Goal: Task Accomplishment & Management: Complete application form

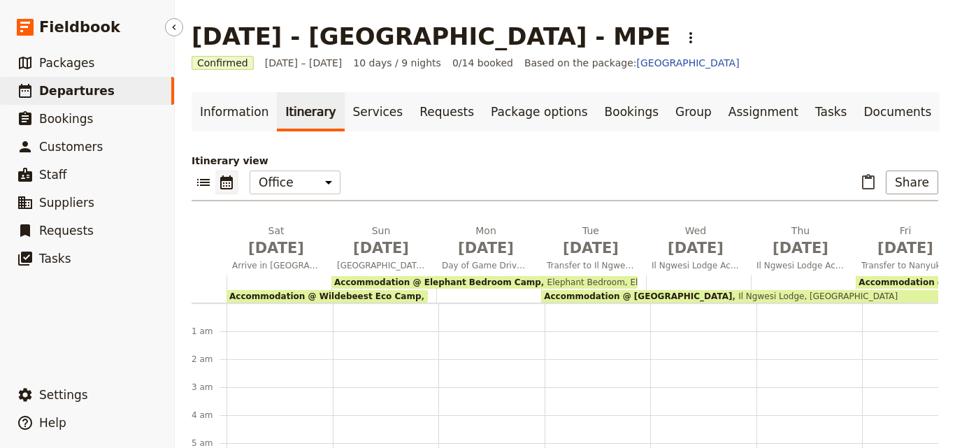
click at [80, 87] on span "Departures" at bounding box center [76, 91] width 75 height 14
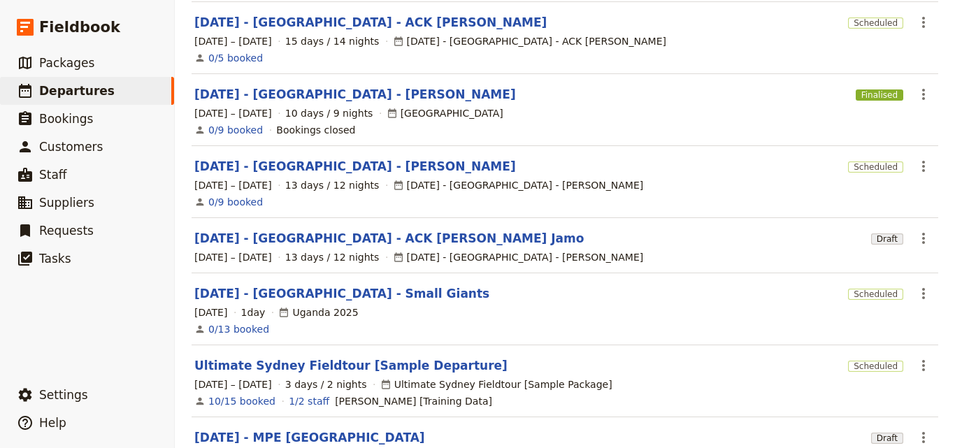
scroll to position [439, 0]
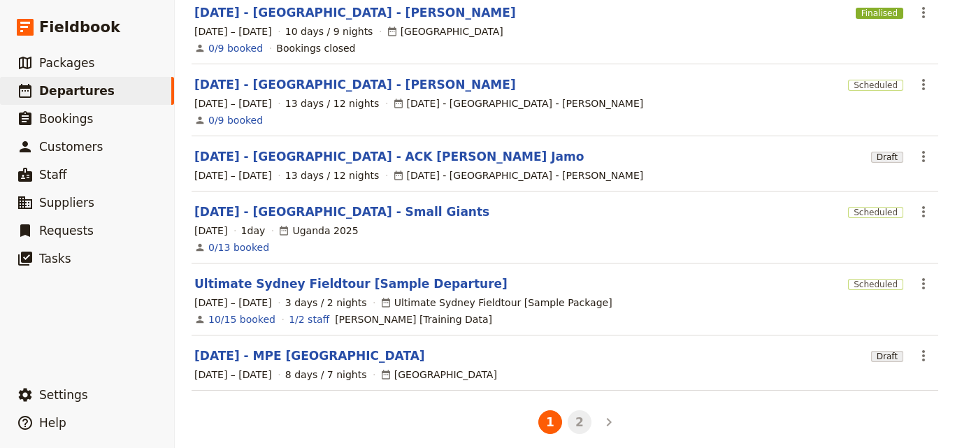
click at [569, 411] on button "2" at bounding box center [579, 422] width 24 height 24
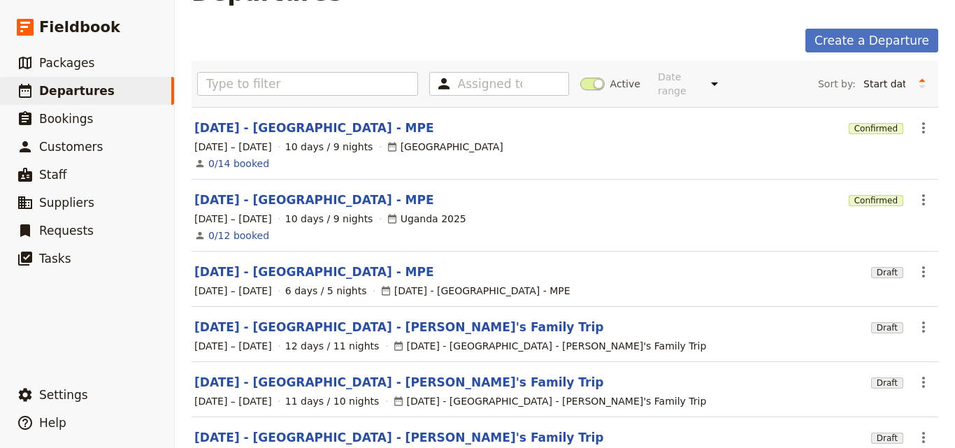
scroll to position [0, 0]
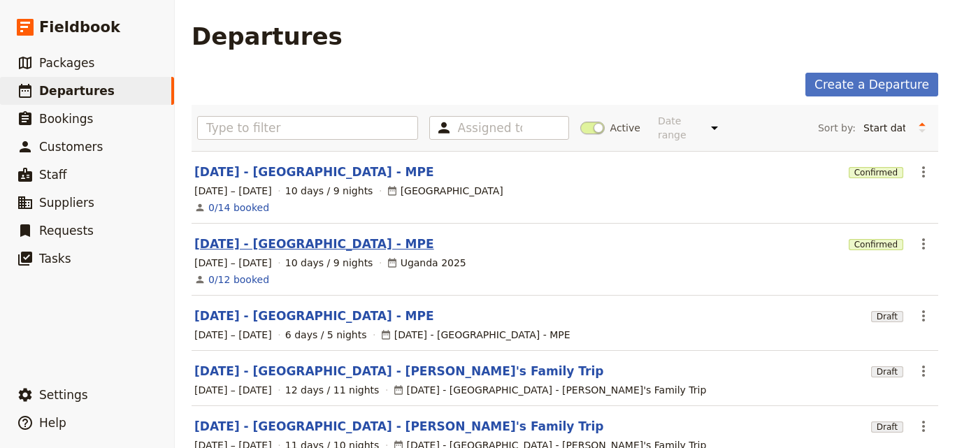
click at [296, 236] on link "[DATE] - [GEOGRAPHIC_DATA] - MPE" at bounding box center [314, 244] width 240 height 17
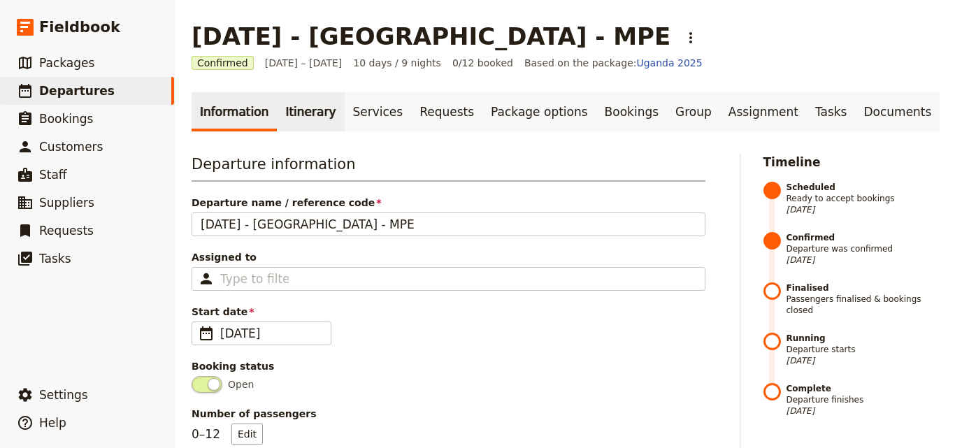
click at [296, 126] on link "Itinerary" at bounding box center [310, 111] width 67 height 39
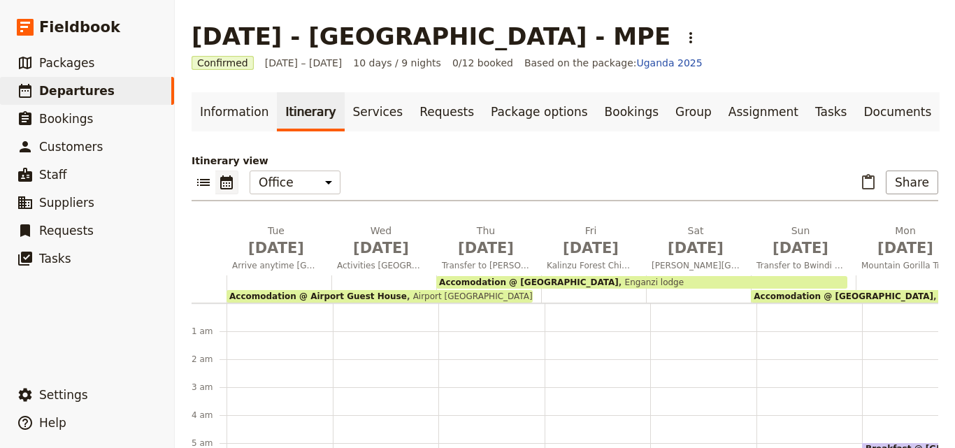
scroll to position [126, 0]
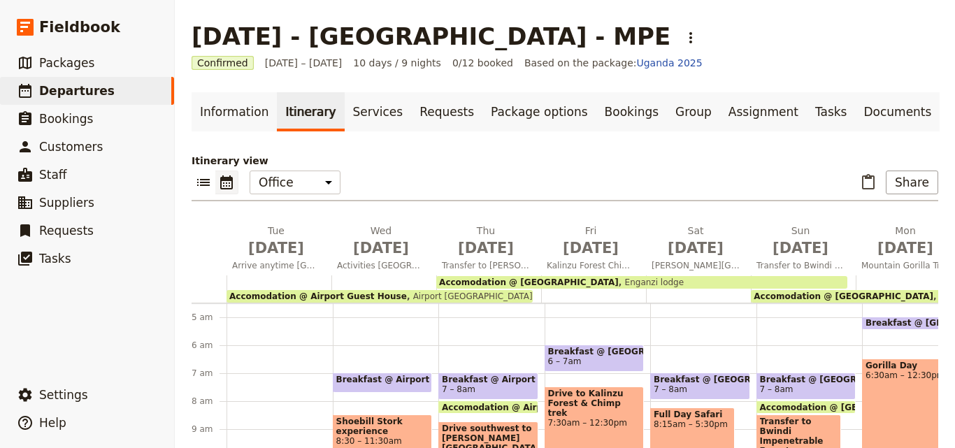
click at [295, 297] on span "Accomodation @ Airport Guest House" at bounding box center [318, 296] width 178 height 10
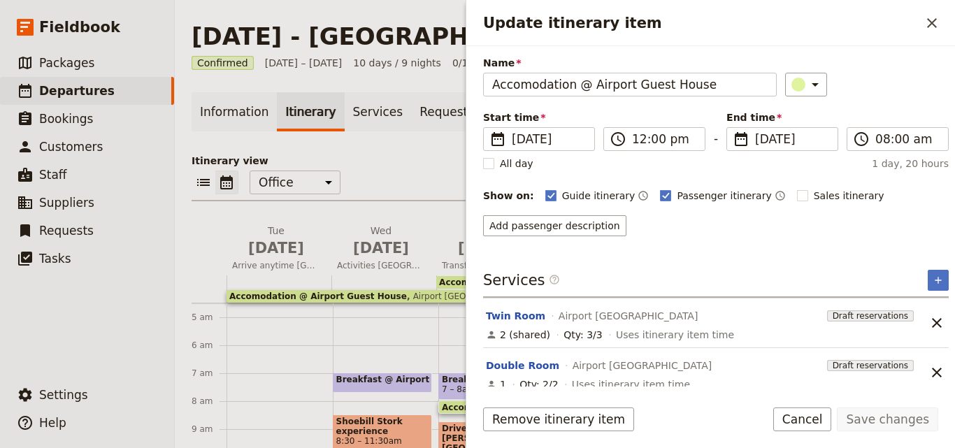
scroll to position [106, 0]
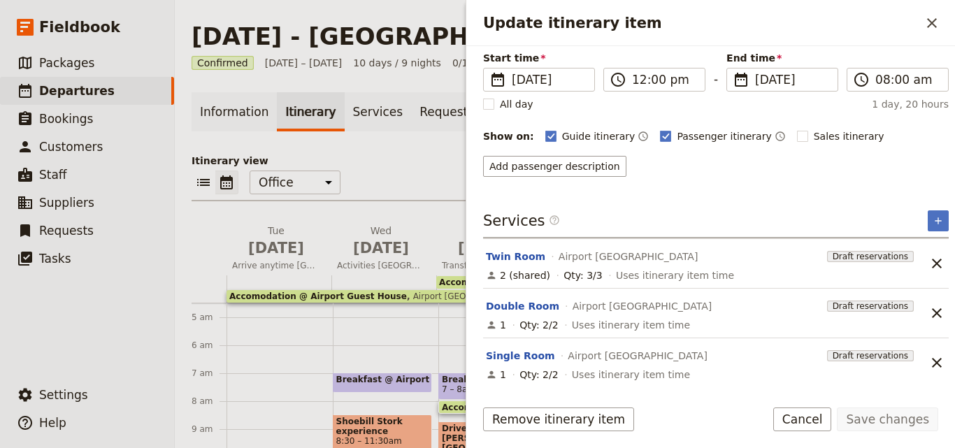
click at [455, 279] on span "Accomodation @ [GEOGRAPHIC_DATA]" at bounding box center [529, 282] width 180 height 10
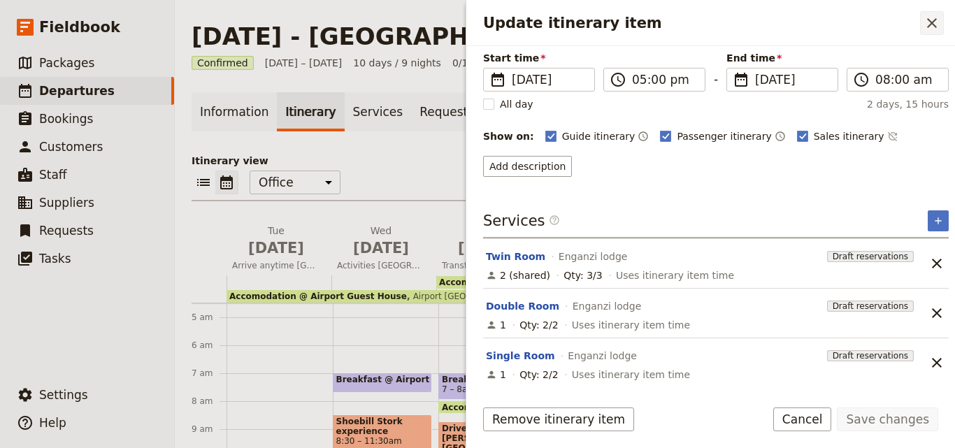
click at [925, 24] on icon "Close drawer" at bounding box center [931, 23] width 17 height 17
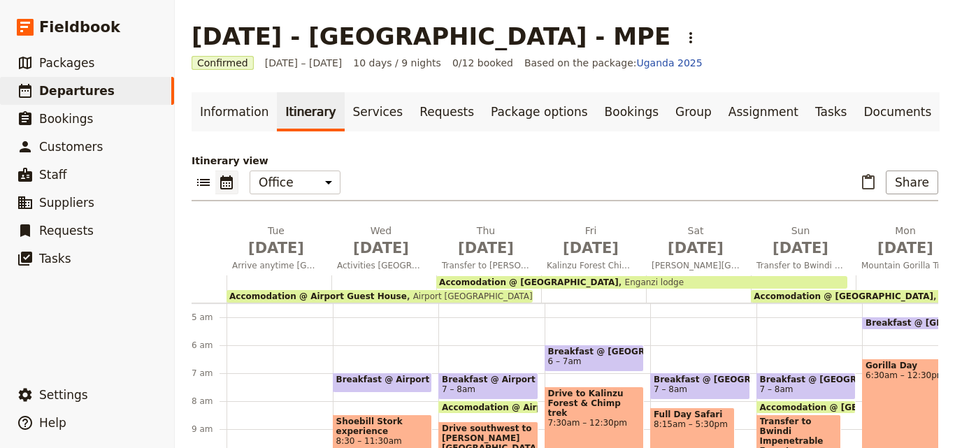
click at [895, 294] on span "Accomodation @ [GEOGRAPHIC_DATA]" at bounding box center [843, 296] width 180 height 10
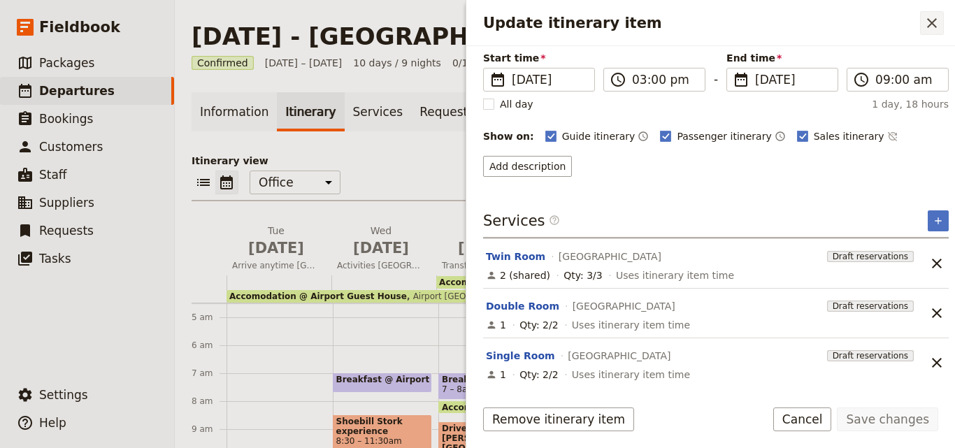
click at [929, 19] on icon "Close drawer" at bounding box center [931, 23] width 17 height 17
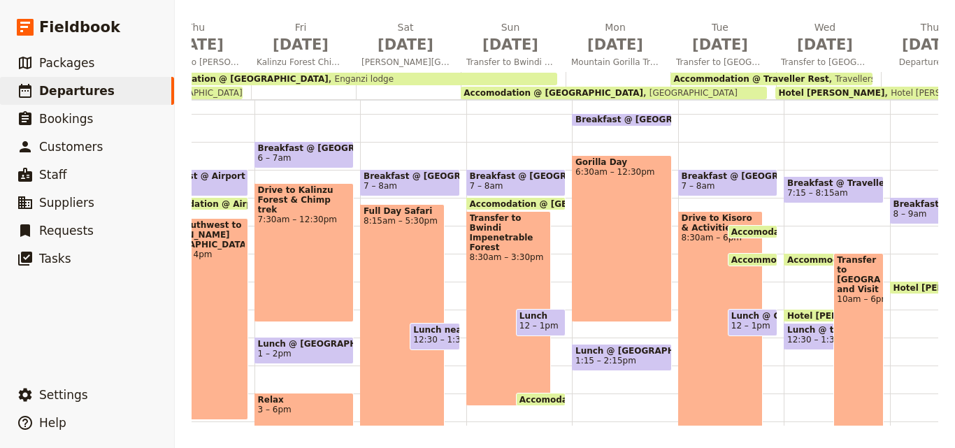
scroll to position [0, 365]
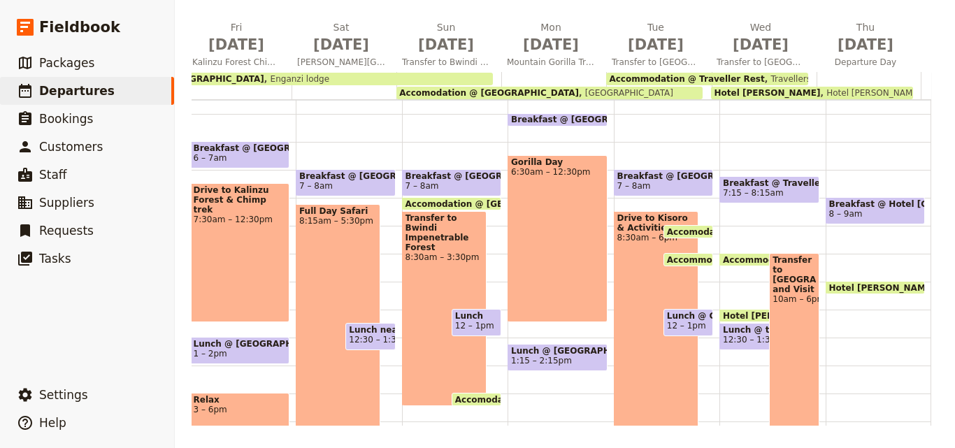
click at [765, 78] on span "Travellers Rest Guesthouse" at bounding box center [825, 79] width 120 height 10
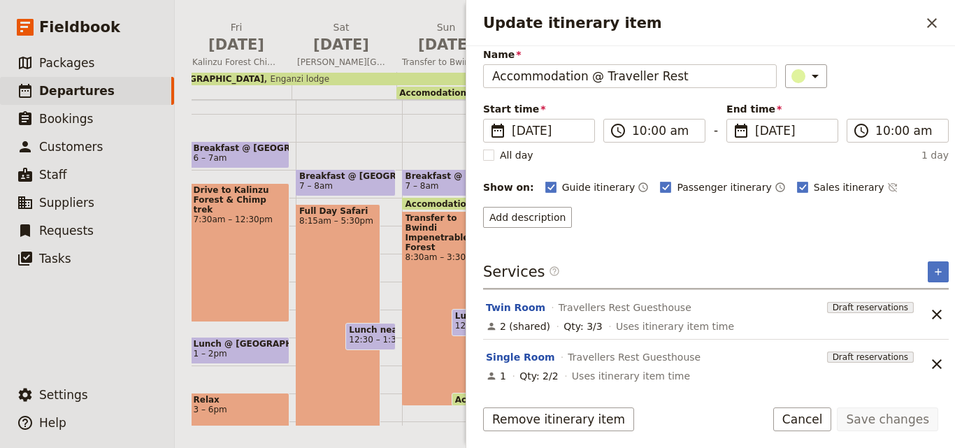
scroll to position [106, 0]
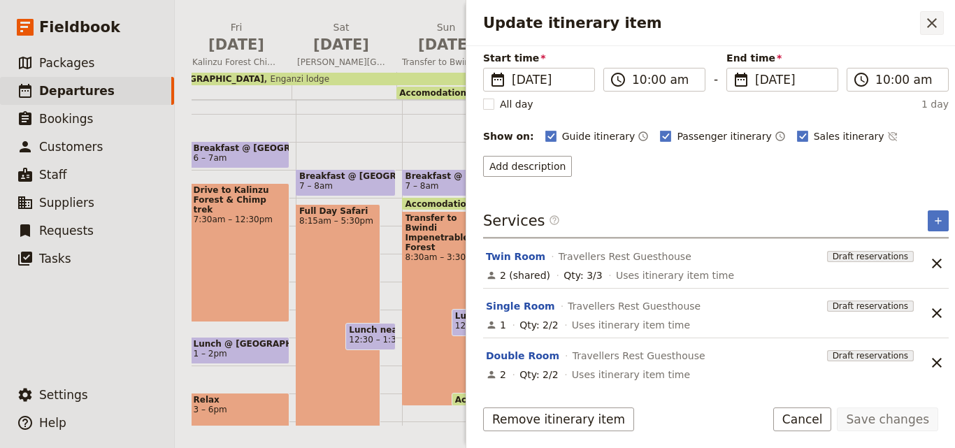
click at [927, 27] on icon "Close drawer" at bounding box center [932, 23] width 10 height 10
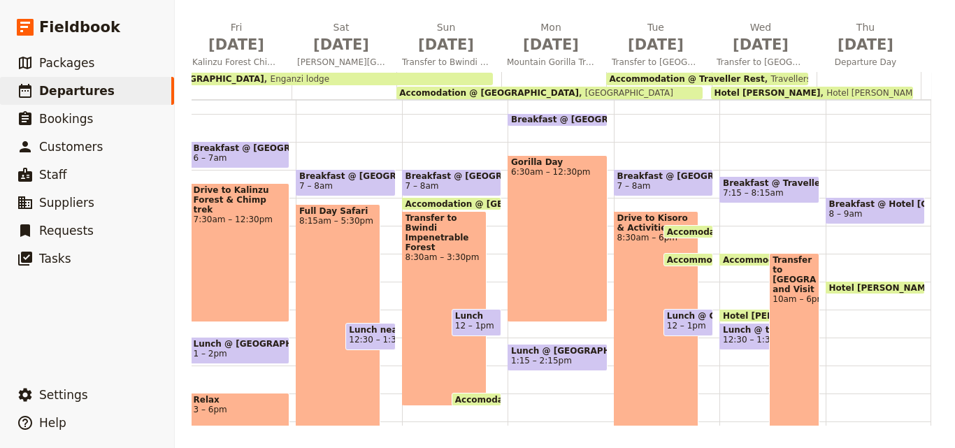
click at [830, 92] on span "Hotel [PERSON_NAME]" at bounding box center [870, 93] width 101 height 10
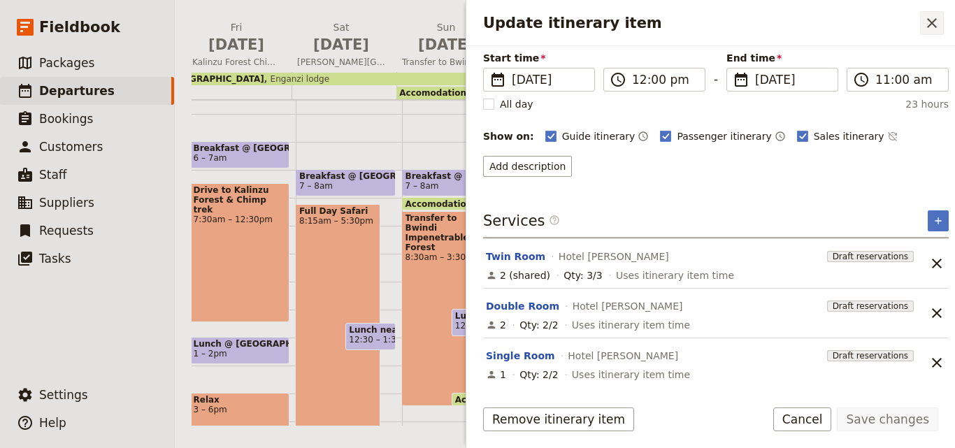
click at [940, 27] on button "​" at bounding box center [932, 23] width 24 height 24
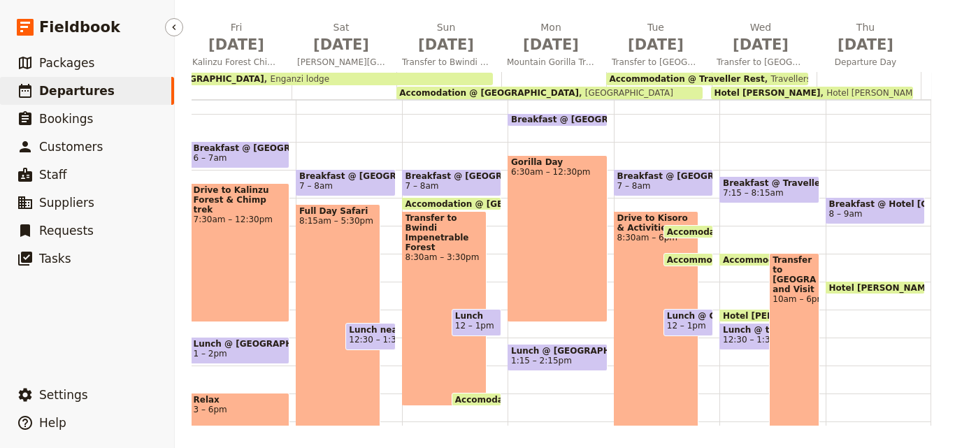
click at [137, 80] on link "​ Departures" at bounding box center [87, 91] width 174 height 28
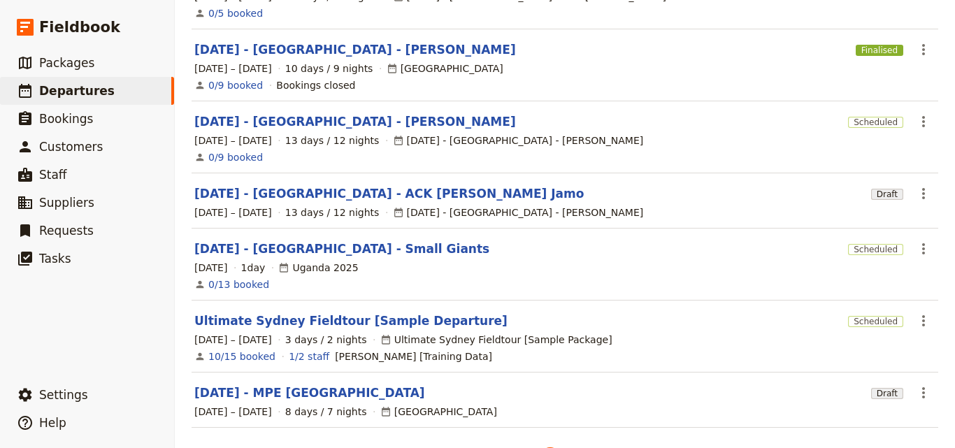
scroll to position [439, 0]
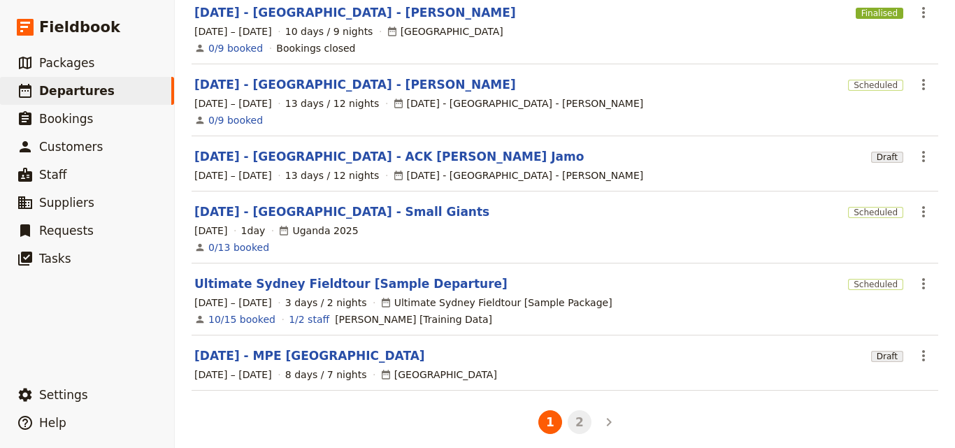
click at [582, 410] on button "2" at bounding box center [579, 422] width 24 height 24
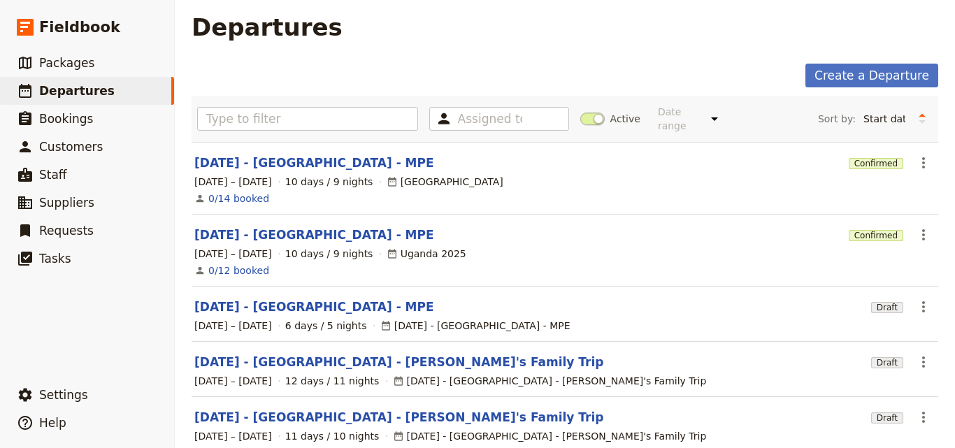
scroll to position [0, 0]
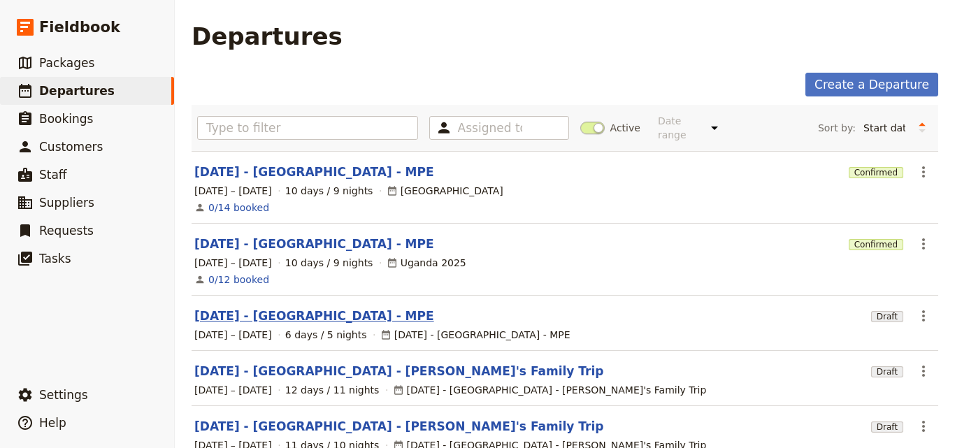
click at [319, 307] on link "[DATE] - [GEOGRAPHIC_DATA] - MPE" at bounding box center [314, 315] width 240 height 17
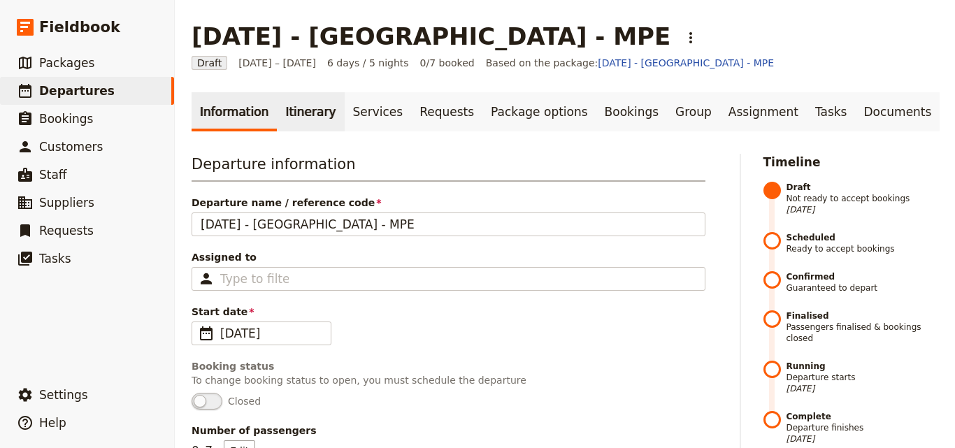
click at [313, 112] on link "Itinerary" at bounding box center [310, 111] width 67 height 39
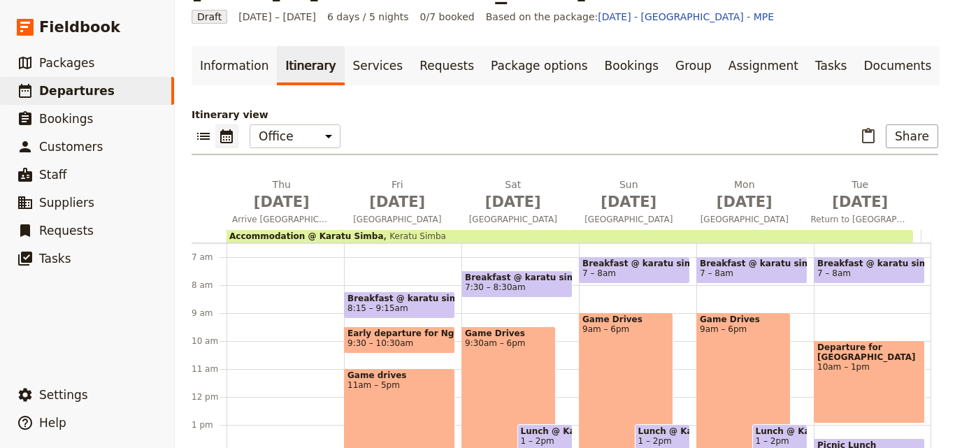
scroll to position [70, 0]
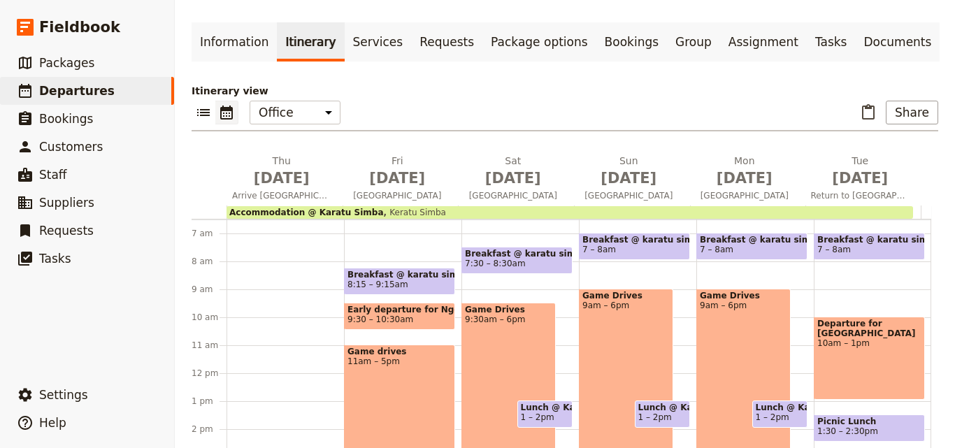
click at [409, 211] on span "Keratu Simba" at bounding box center [415, 213] width 62 height 10
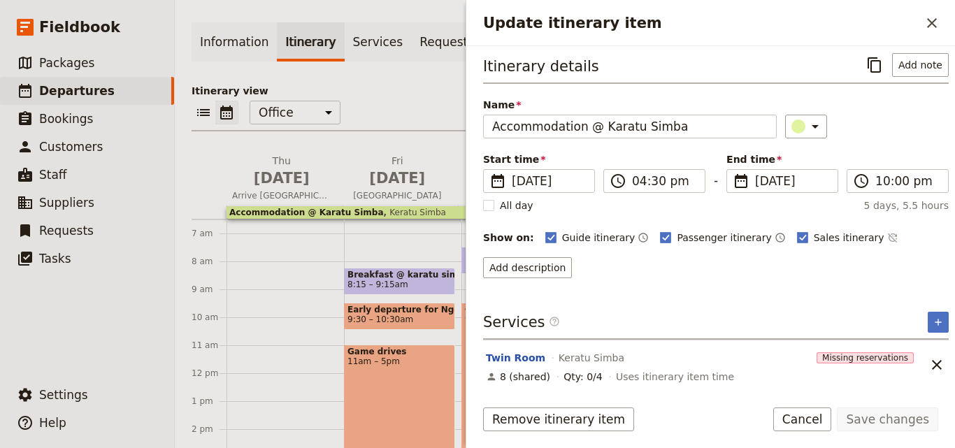
scroll to position [6, 0]
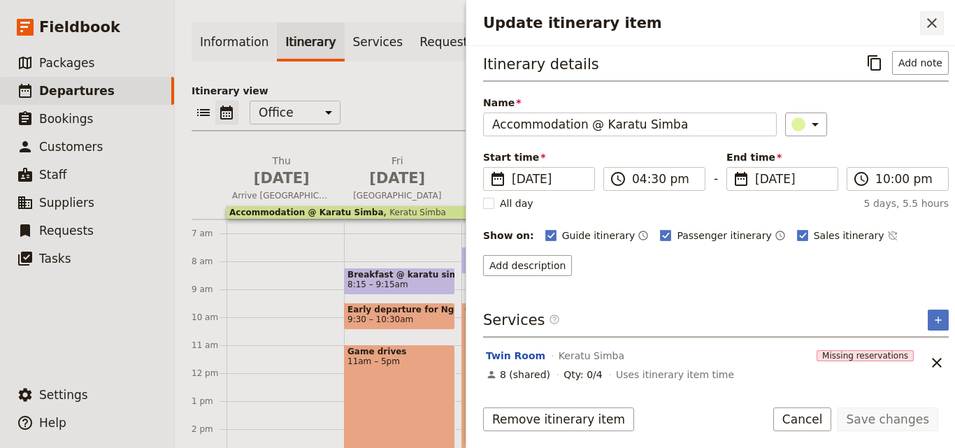
click at [926, 29] on icon "Close drawer" at bounding box center [931, 23] width 17 height 17
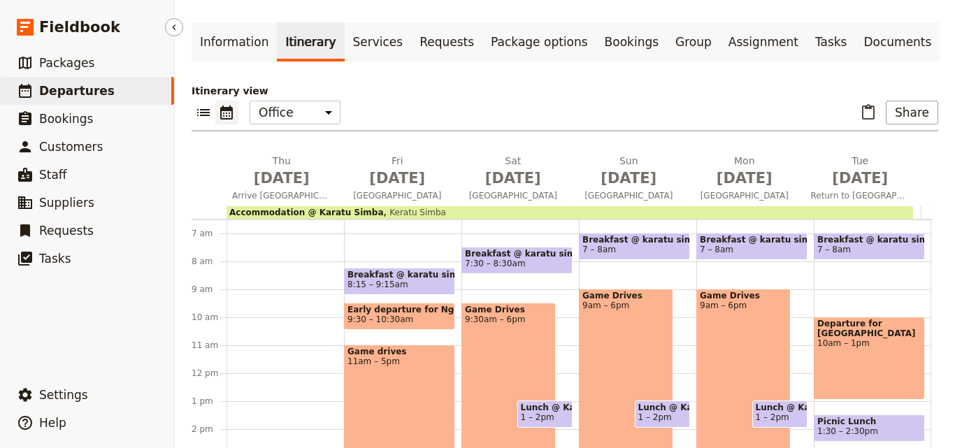
click at [140, 90] on link "​ Departures" at bounding box center [87, 91] width 174 height 28
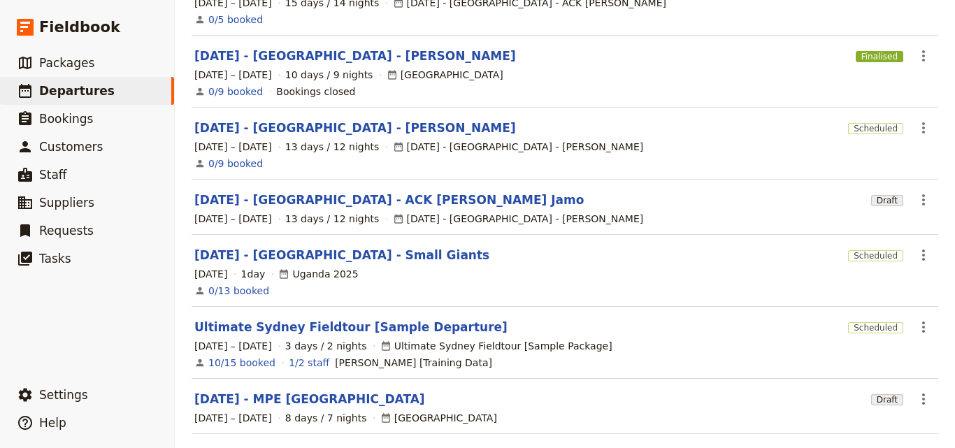
scroll to position [439, 0]
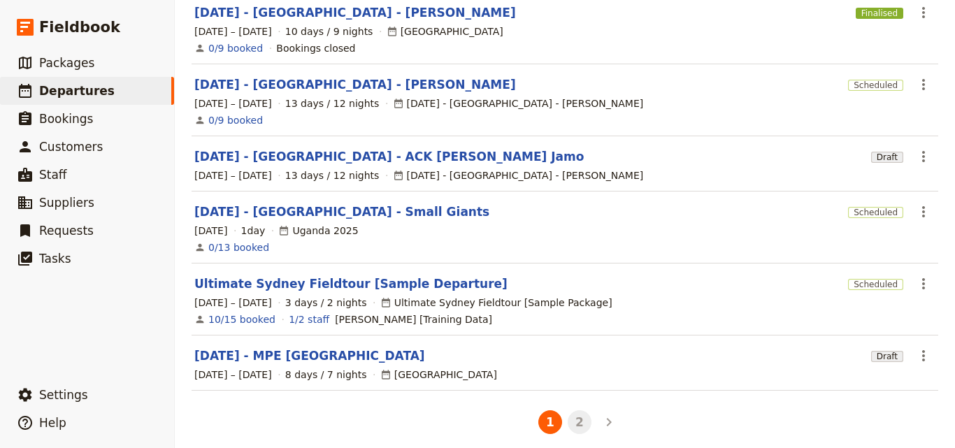
click at [571, 410] on button "2" at bounding box center [579, 422] width 24 height 24
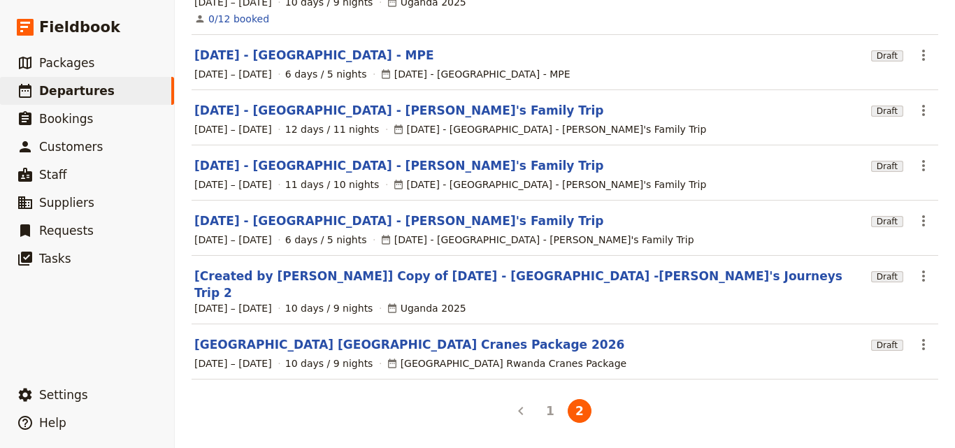
scroll to position [236, 0]
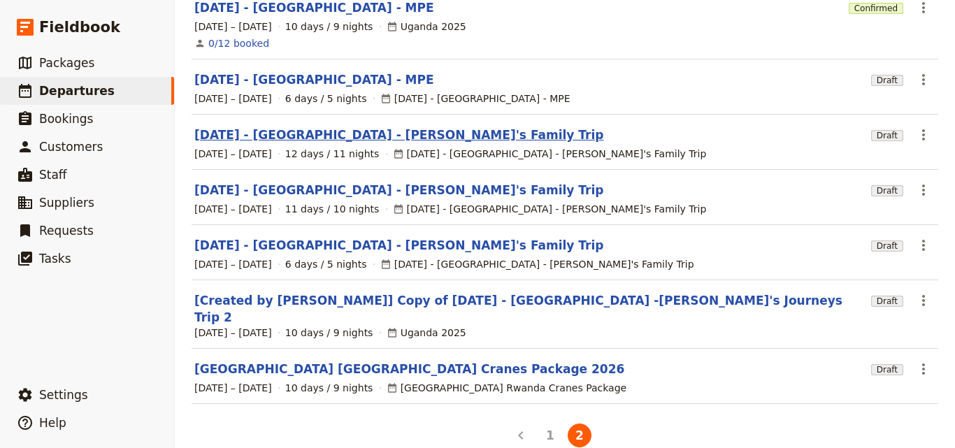
click at [330, 126] on link "[DATE] - [GEOGRAPHIC_DATA] - [PERSON_NAME]'s Family Trip" at bounding box center [398, 134] width 409 height 17
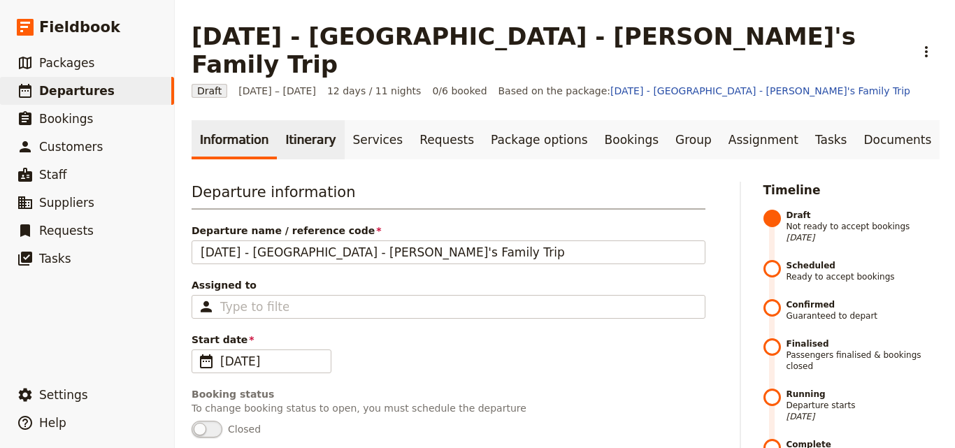
click at [315, 120] on link "Itinerary" at bounding box center [310, 139] width 67 height 39
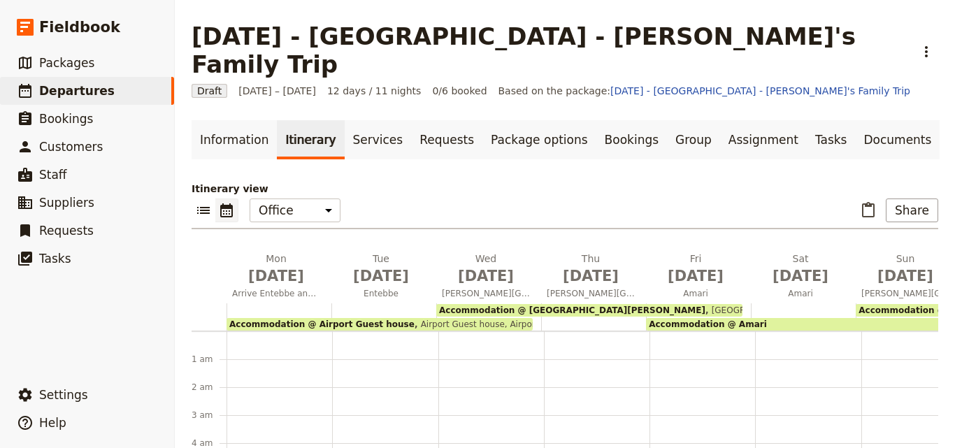
scroll to position [154, 0]
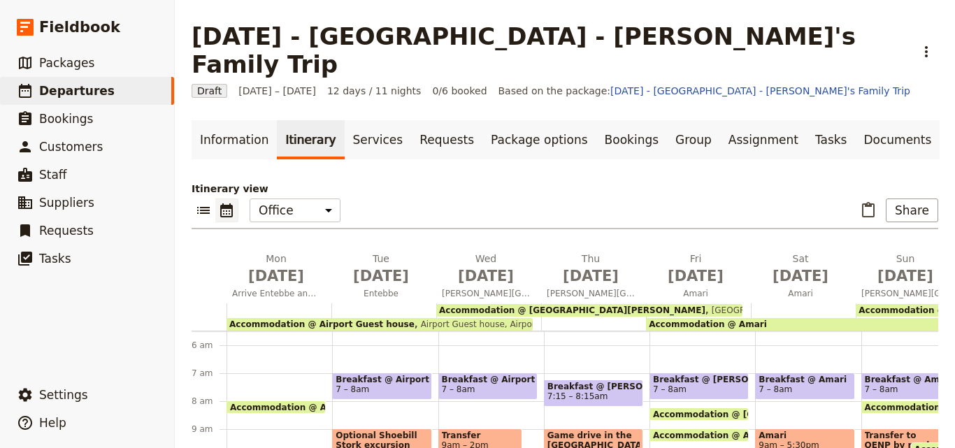
click at [414, 319] on span "Airport Guest house, Airport Guest House" at bounding box center [504, 324] width 180 height 10
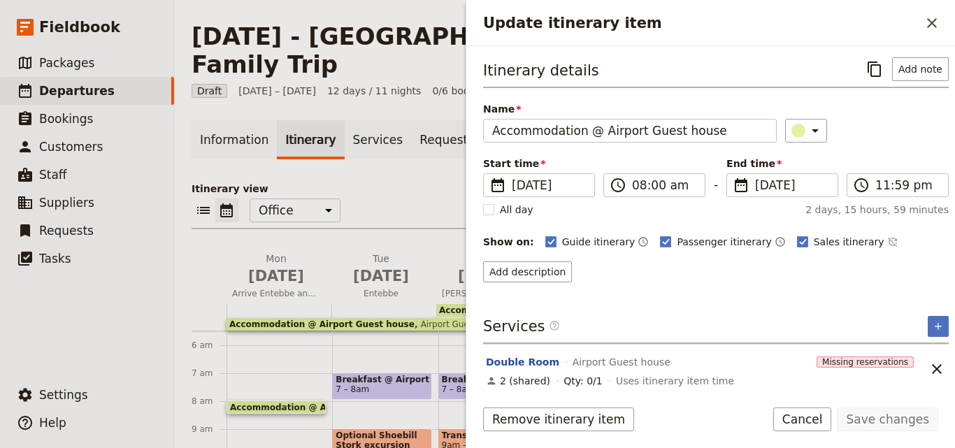
scroll to position [56, 0]
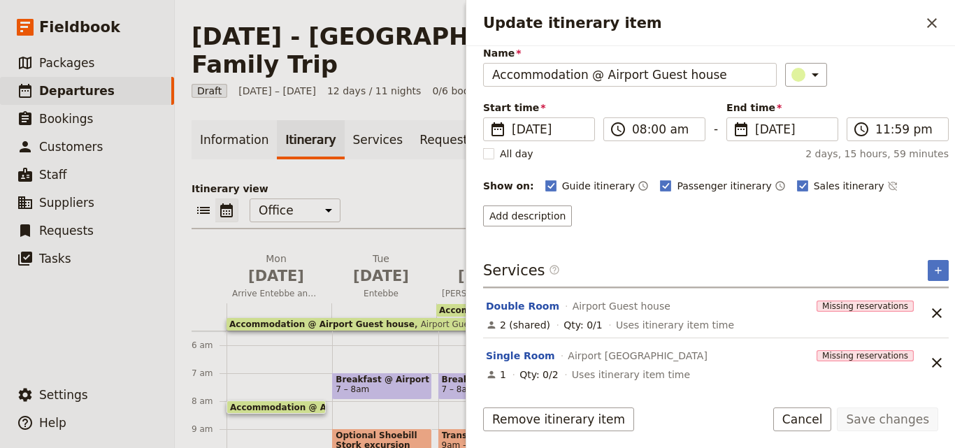
click at [450, 305] on span "Accommodation @ [GEOGRAPHIC_DATA][PERSON_NAME]" at bounding box center [572, 310] width 266 height 10
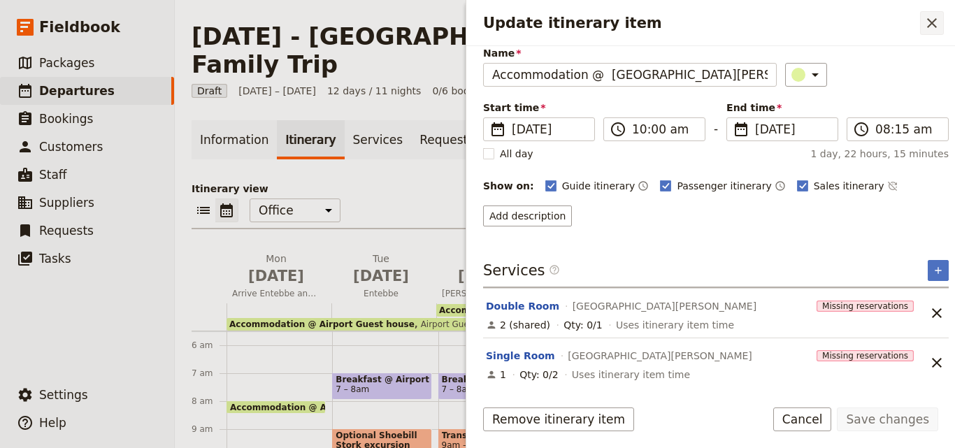
click at [930, 25] on icon "Close drawer" at bounding box center [932, 23] width 10 height 10
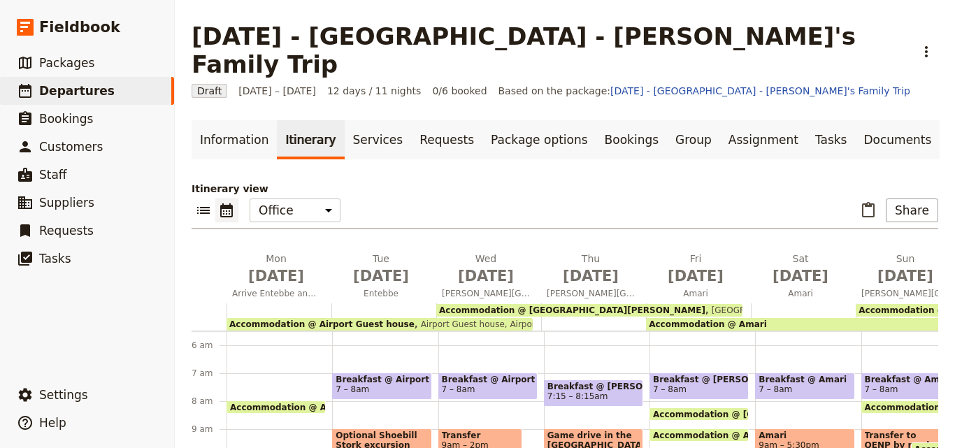
click at [837, 318] on div "Accommodation @ Amari" at bounding box center [799, 324] width 306 height 13
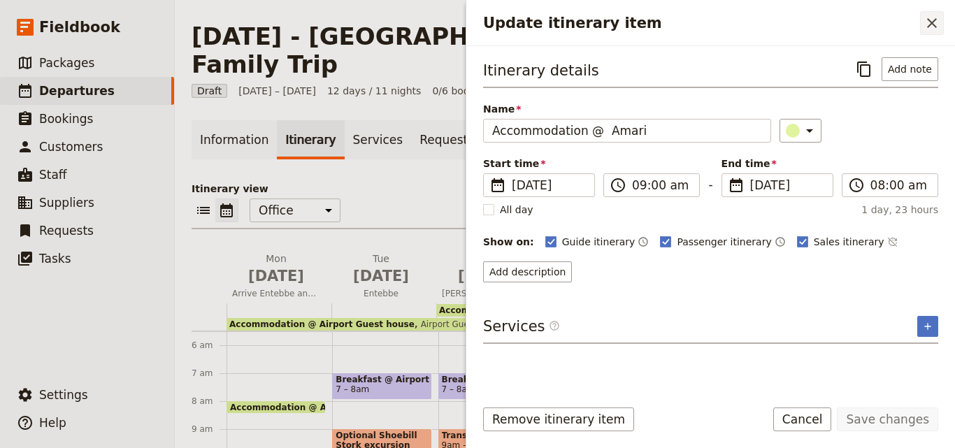
click at [933, 22] on icon "Close drawer" at bounding box center [932, 23] width 10 height 10
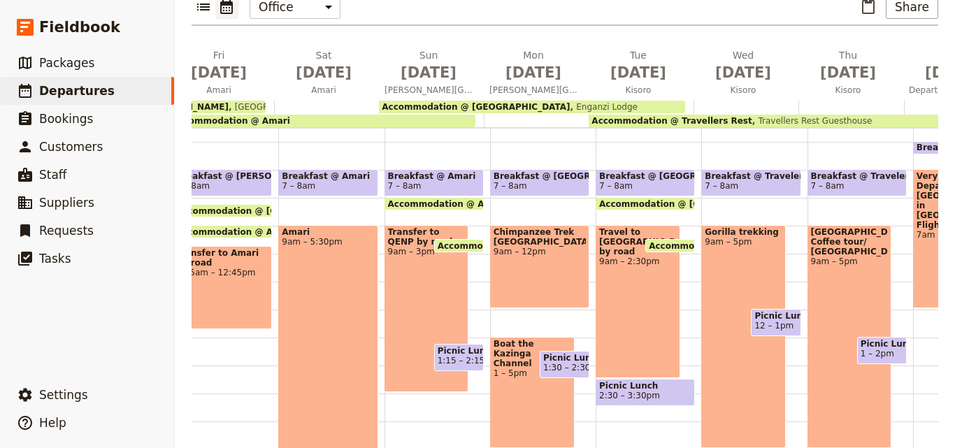
scroll to position [0, 574]
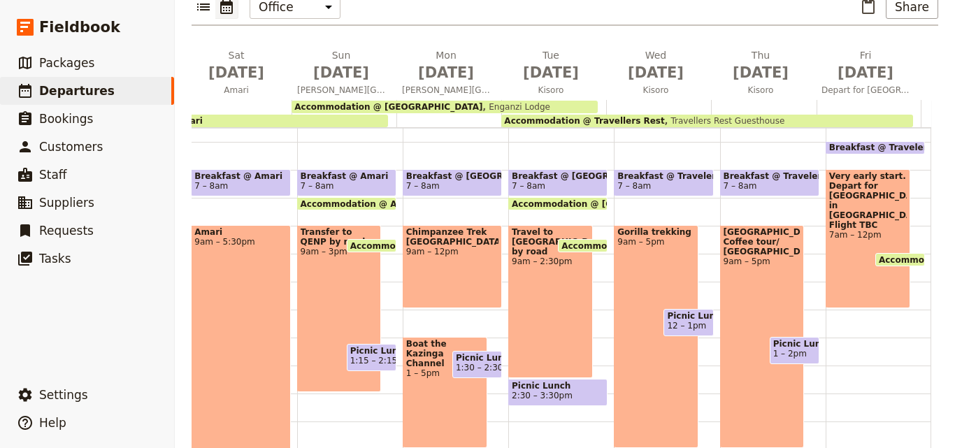
click at [507, 101] on div "Accommodation @ [GEOGRAPHIC_DATA] [GEOGRAPHIC_DATA]" at bounding box center [444, 107] width 306 height 13
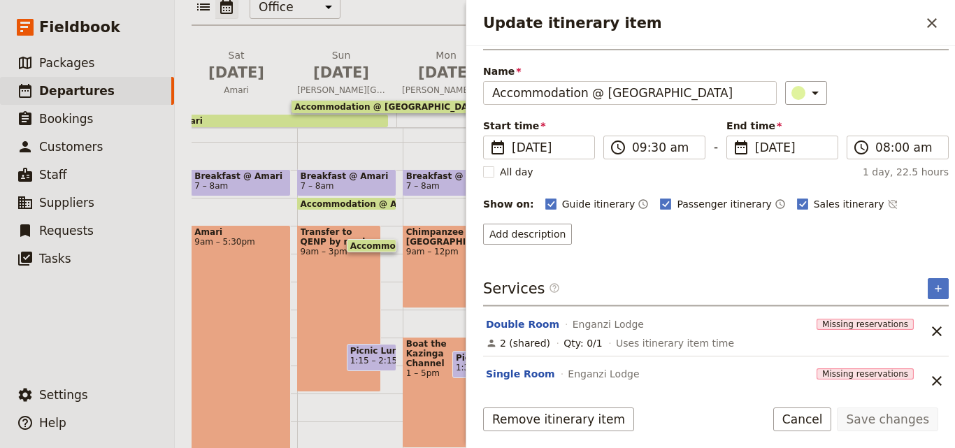
scroll to position [56, 0]
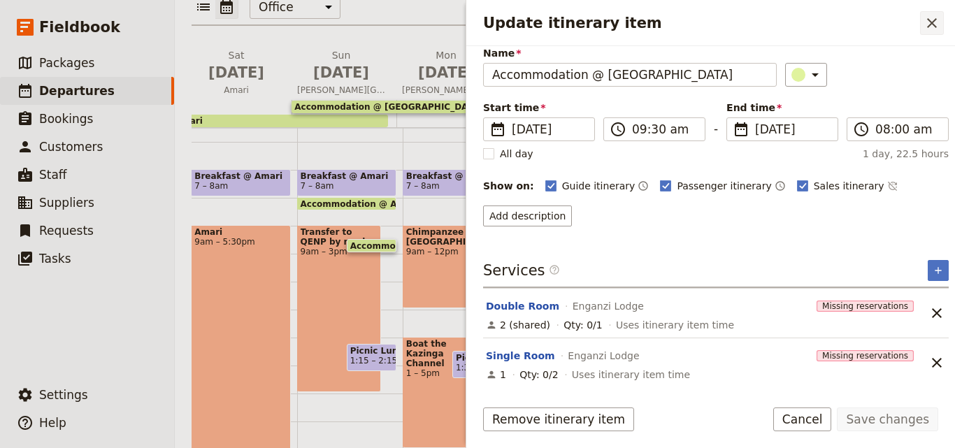
click at [939, 31] on button "​" at bounding box center [932, 23] width 24 height 24
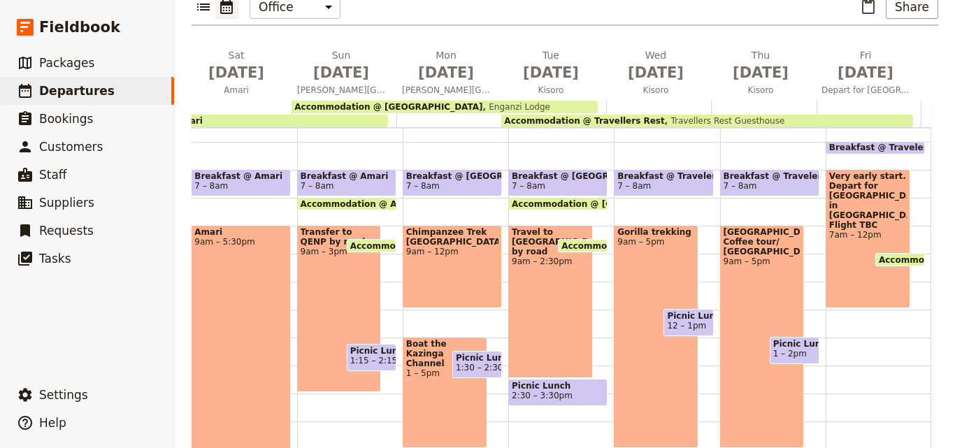
click at [787, 115] on div "Accommodation @ Travellers Rest Travellers Rest Guesthouse" at bounding box center [706, 121] width 411 height 13
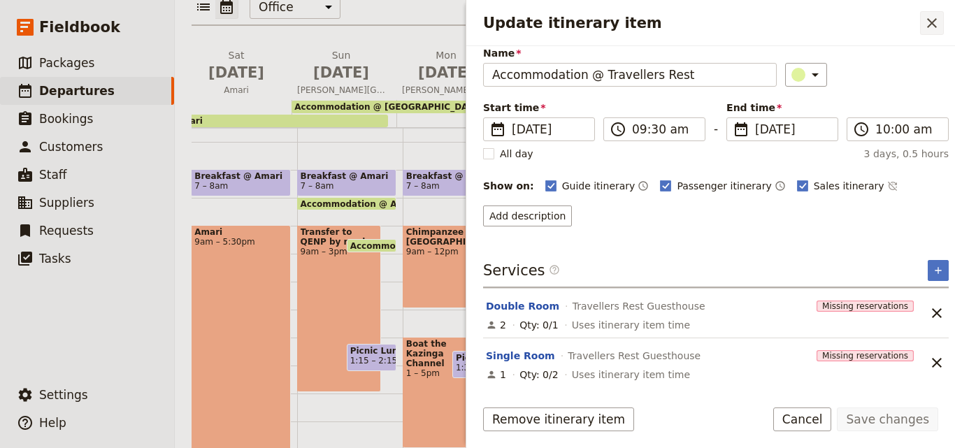
click at [929, 24] on icon "Close drawer" at bounding box center [932, 23] width 10 height 10
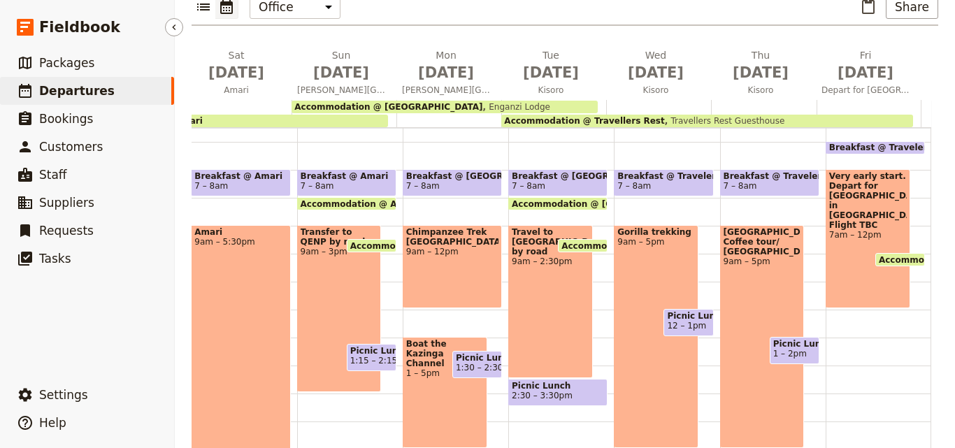
click at [121, 91] on link "​ Departures" at bounding box center [87, 91] width 174 height 28
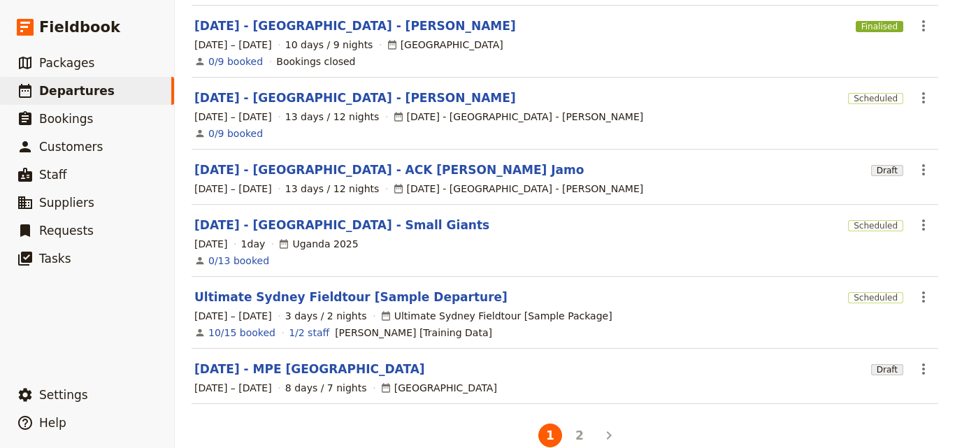
scroll to position [439, 0]
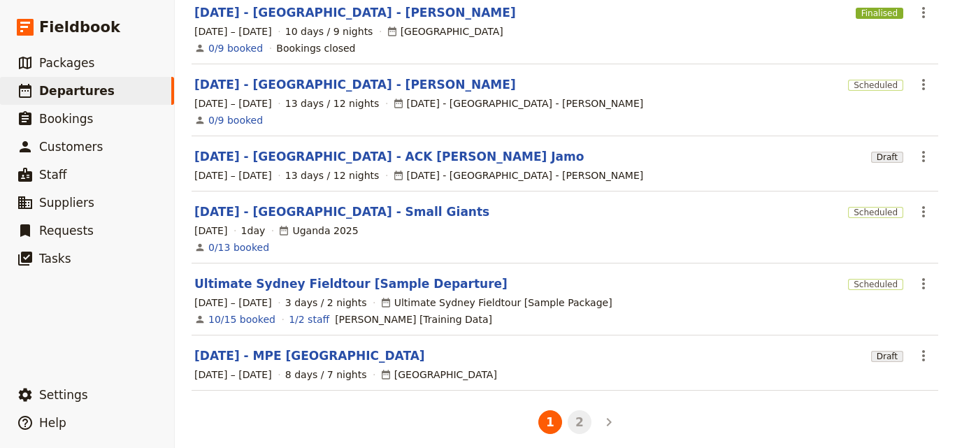
click at [577, 410] on button "2" at bounding box center [579, 422] width 24 height 24
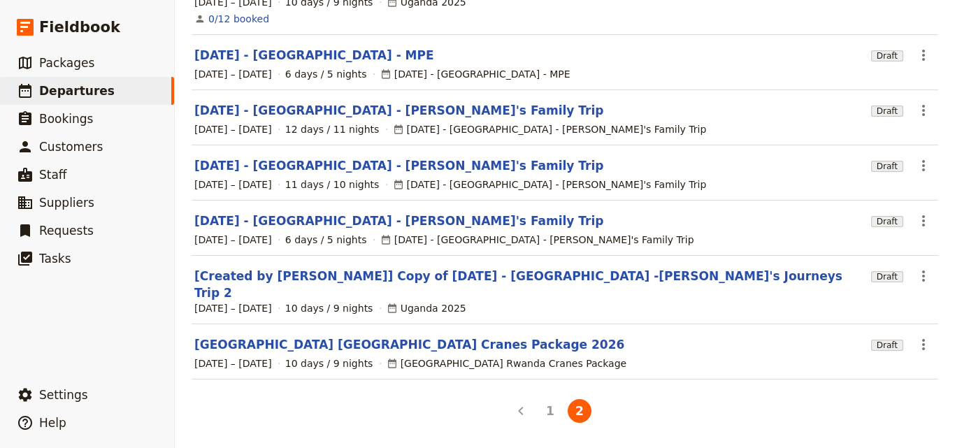
scroll to position [236, 0]
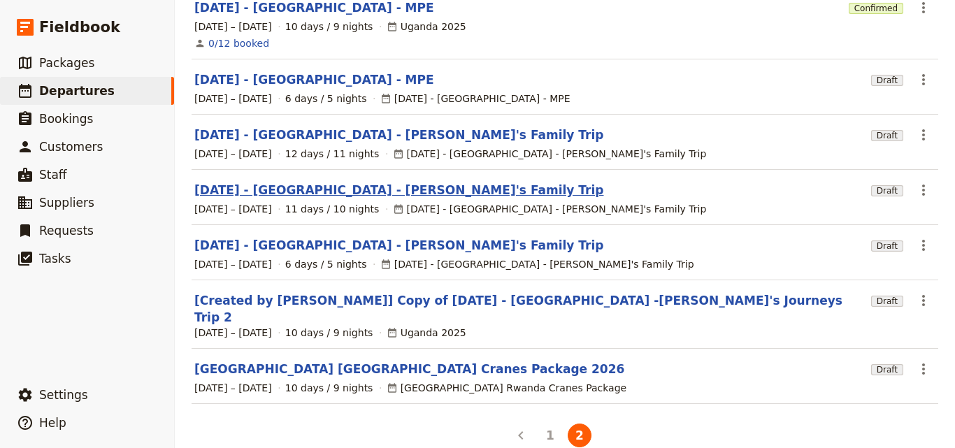
click at [367, 182] on link "[DATE] - [GEOGRAPHIC_DATA] - [PERSON_NAME]'s Family Trip" at bounding box center [398, 190] width 409 height 17
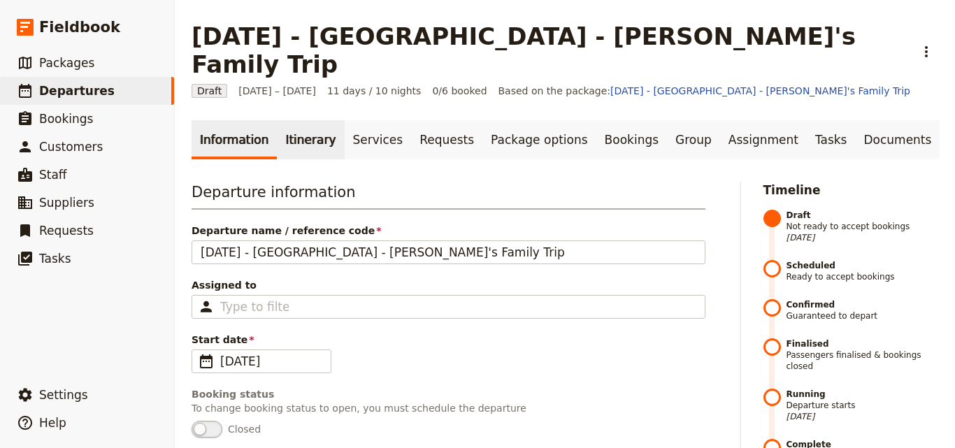
click at [292, 120] on link "Itinerary" at bounding box center [310, 139] width 67 height 39
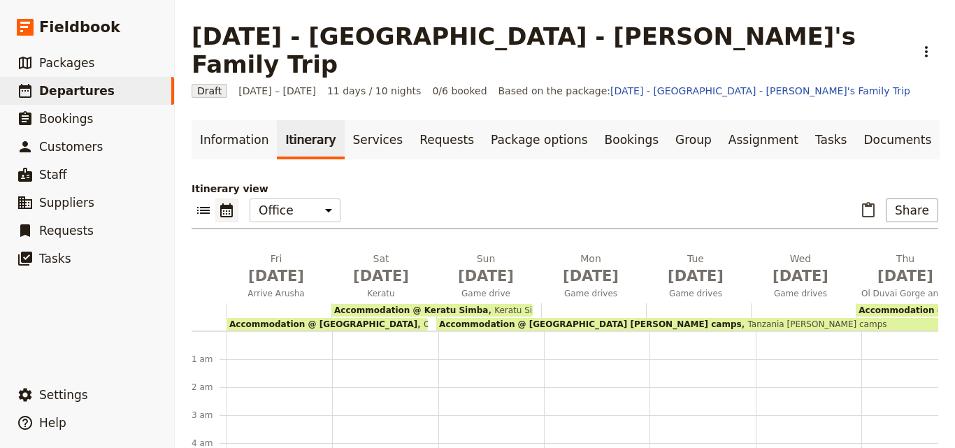
scroll to position [168, 0]
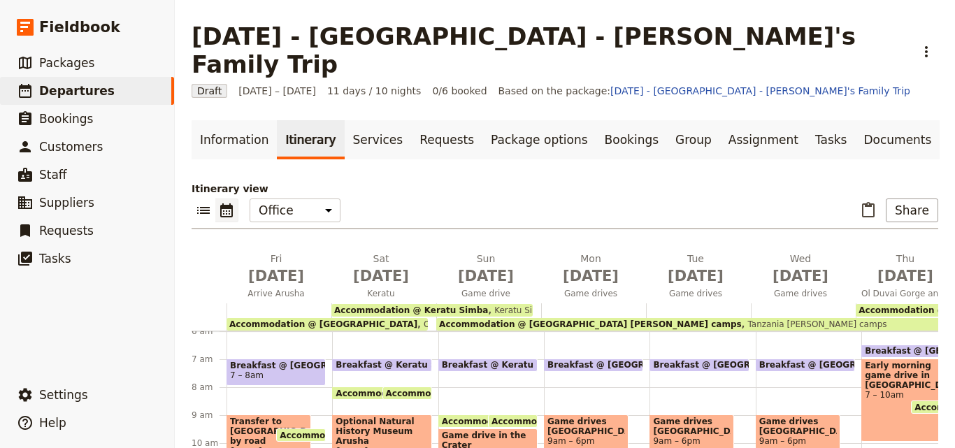
click at [324, 319] on span "Accommodation @ [GEOGRAPHIC_DATA]" at bounding box center [323, 324] width 188 height 10
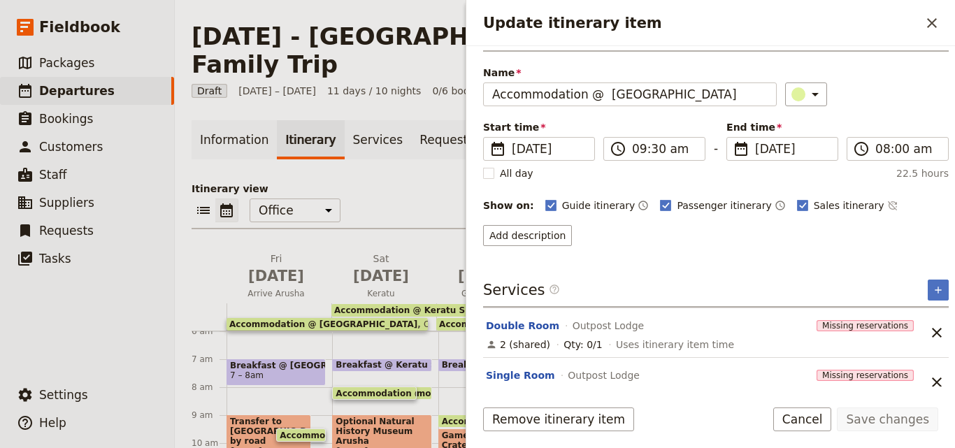
scroll to position [56, 0]
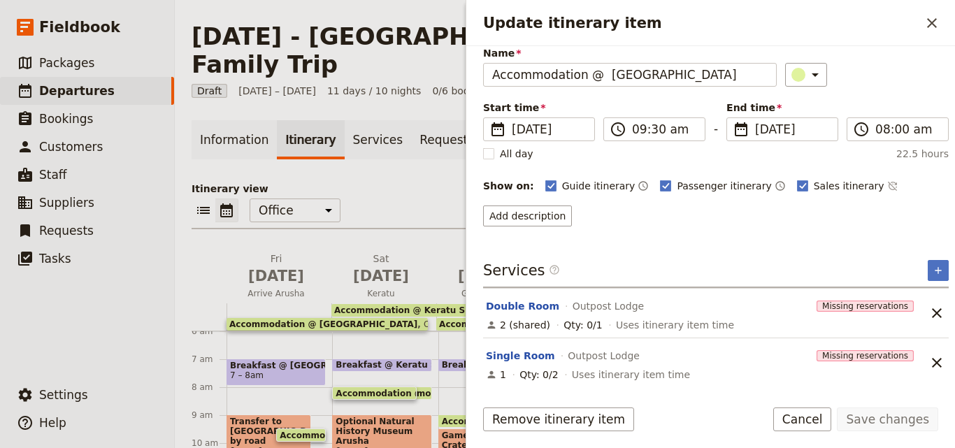
click at [934, 8] on div "Update itinerary item ​" at bounding box center [710, 23] width 488 height 46
click at [921, 22] on button "​" at bounding box center [932, 23] width 24 height 24
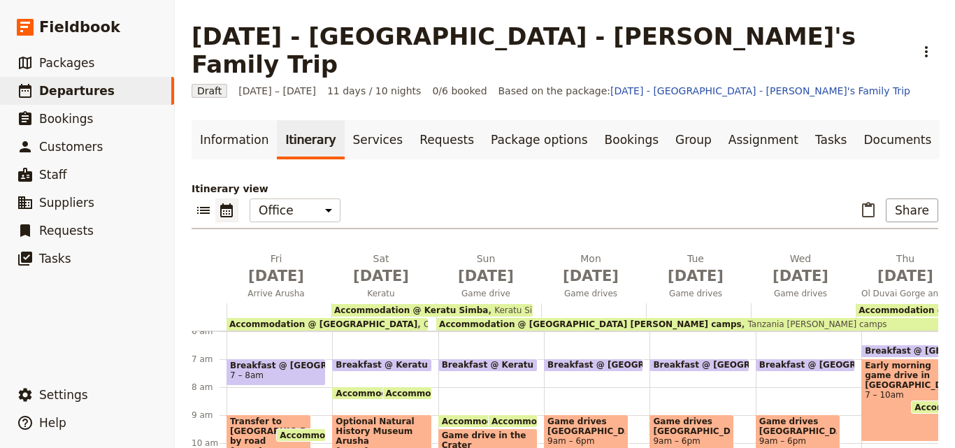
click at [498, 305] on span "Keratu Simba" at bounding box center [519, 310] width 62 height 10
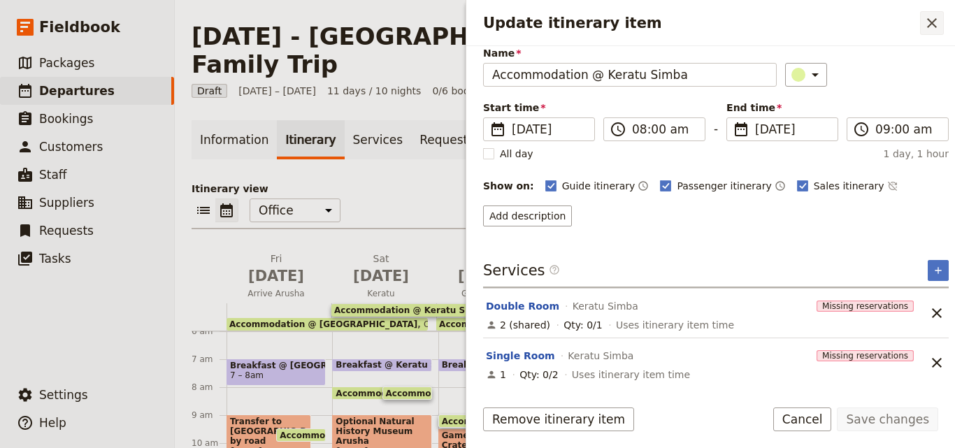
click at [939, 22] on icon "Close drawer" at bounding box center [931, 23] width 17 height 17
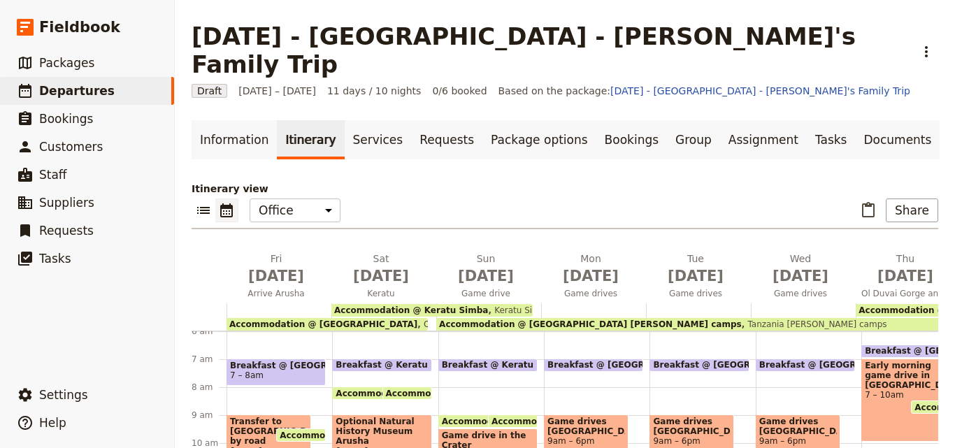
click at [793, 318] on div "Accommodation @ [GEOGRAPHIC_DATA] [PERSON_NAME] camps [GEOGRAPHIC_DATA] [PERSON…" at bounding box center [694, 324] width 516 height 13
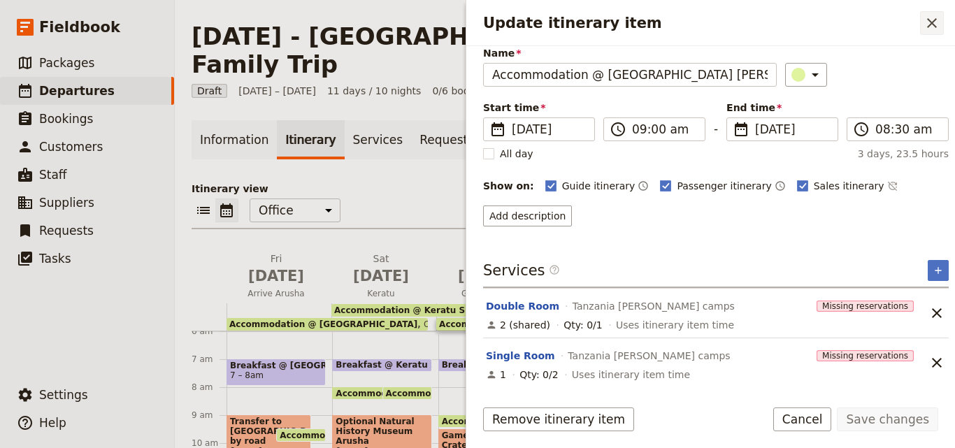
click at [938, 17] on icon "Close drawer" at bounding box center [931, 23] width 17 height 17
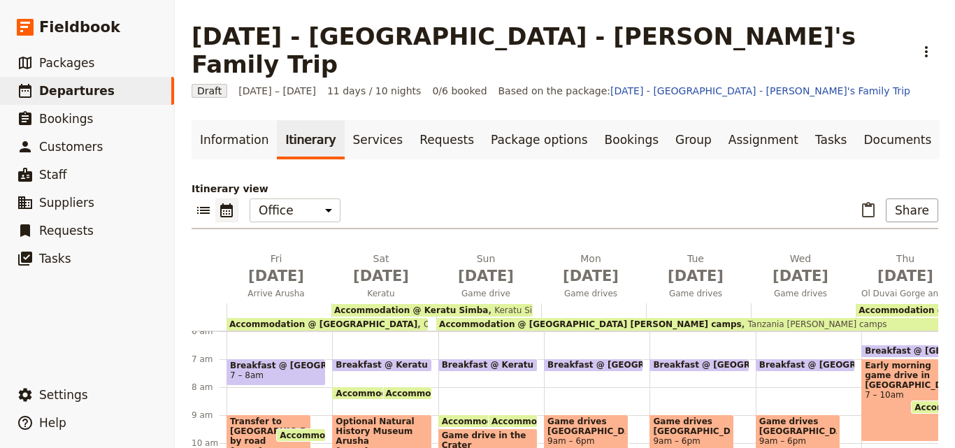
scroll to position [203, 0]
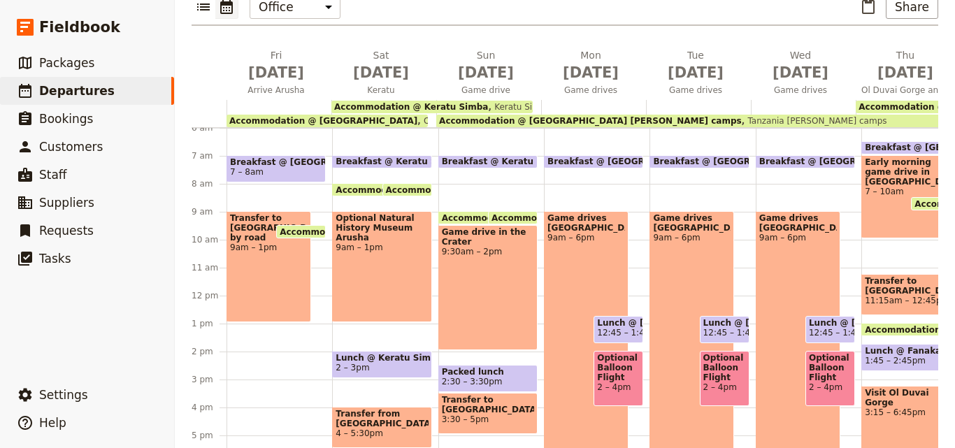
click at [921, 433] on main "[DATE] - [GEOGRAPHIC_DATA] - [PERSON_NAME]'s Family Trip ​ Draft [DATE] – [DATE…" at bounding box center [565, 136] width 780 height 679
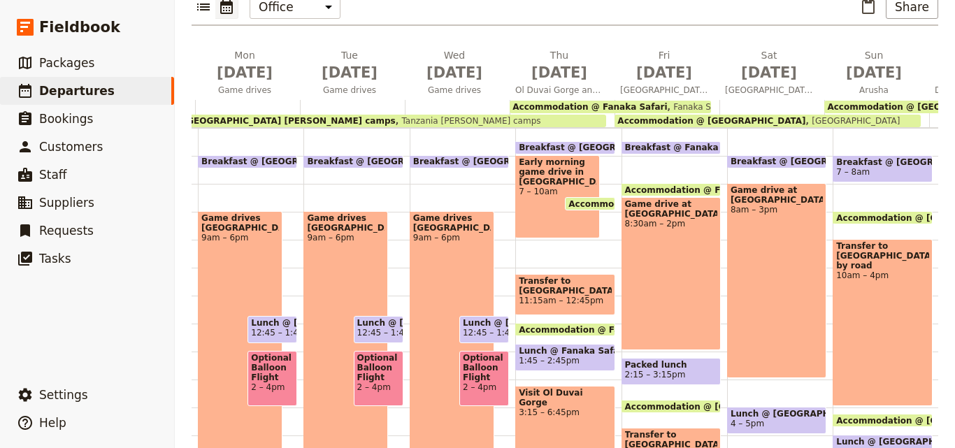
scroll to position [0, 458]
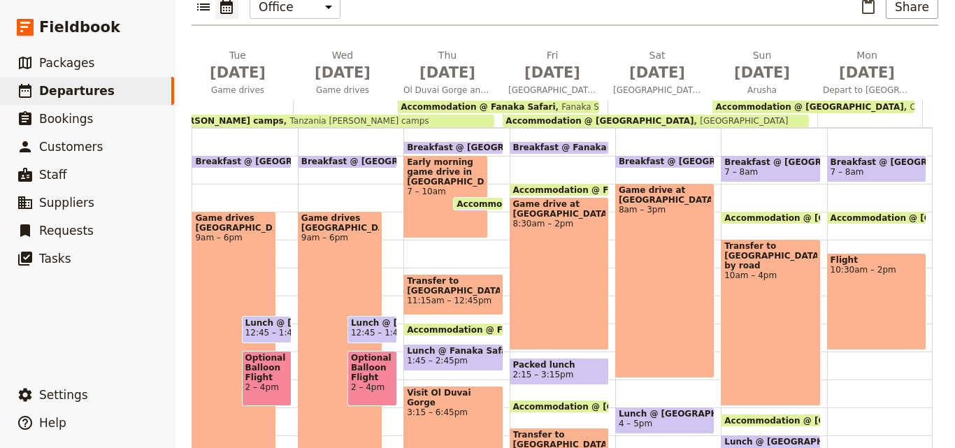
click at [509, 102] on span "Accommodation @ Fanaka Safari" at bounding box center [477, 107] width 154 height 10
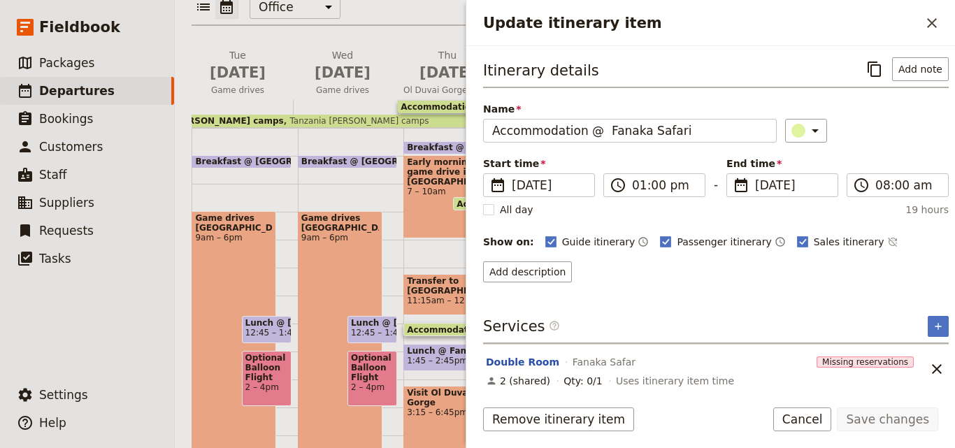
scroll to position [56, 0]
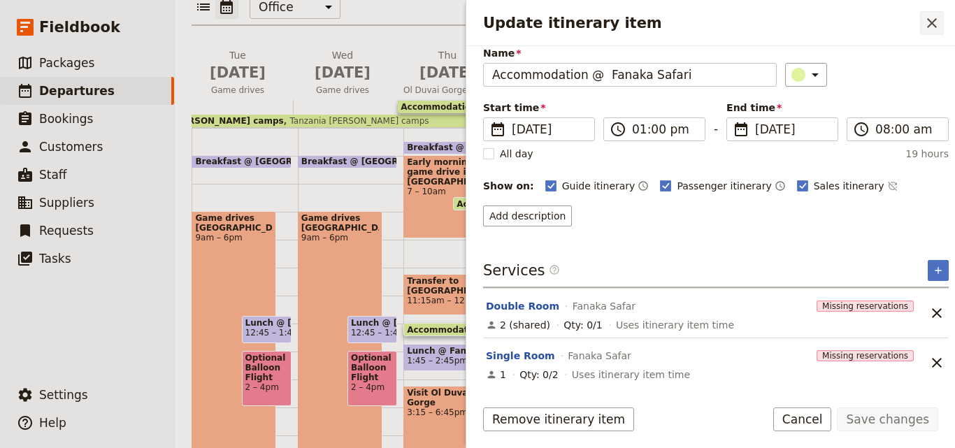
click at [938, 23] on icon "Close drawer" at bounding box center [931, 23] width 17 height 17
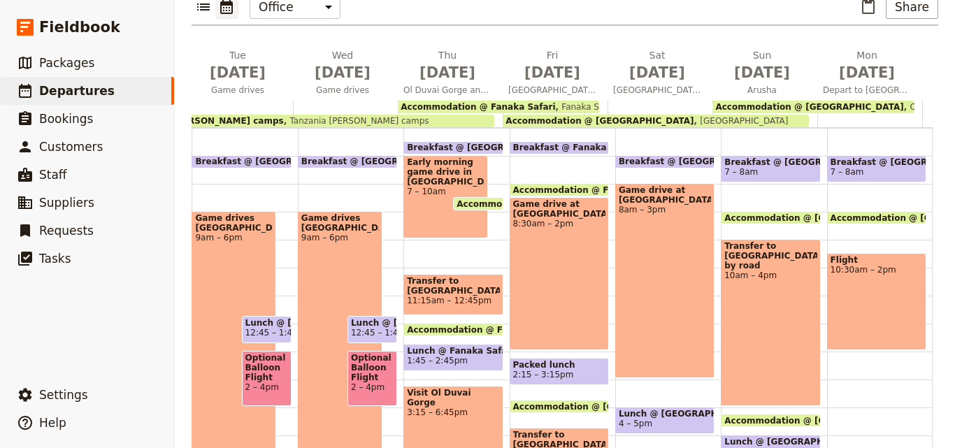
click at [835, 102] on span "Accommodation @ [GEOGRAPHIC_DATA]" at bounding box center [809, 107] width 188 height 10
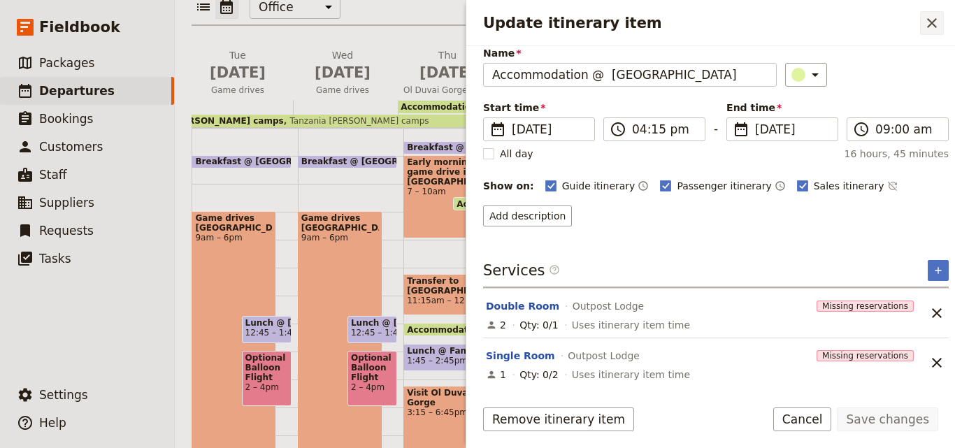
click at [940, 31] on button "​" at bounding box center [932, 23] width 24 height 24
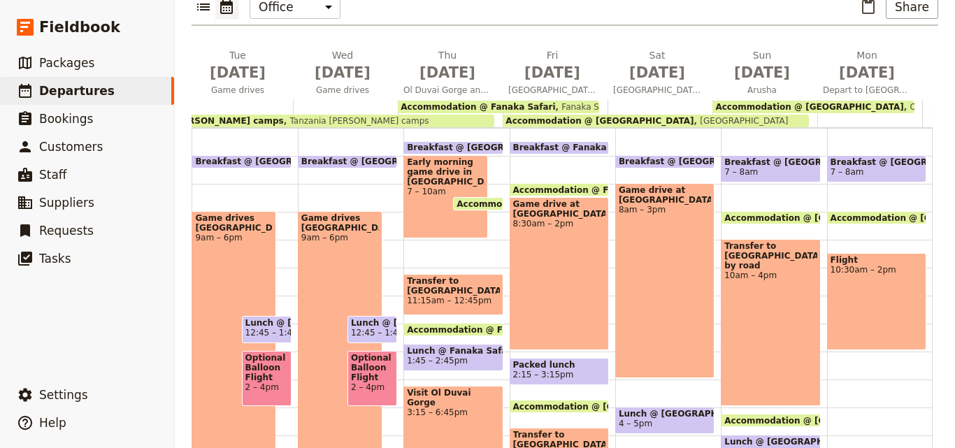
click at [904, 102] on span "Outpost Lodge" at bounding box center [938, 107] width 68 height 10
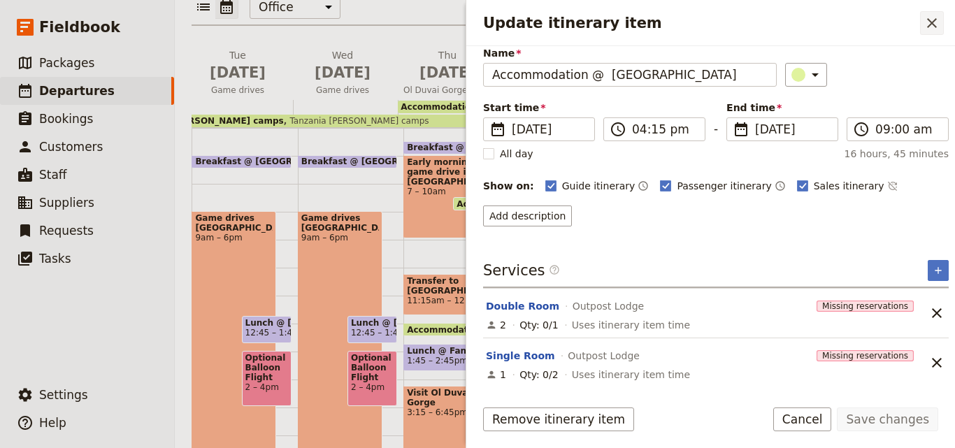
click at [934, 18] on icon "Close drawer" at bounding box center [931, 23] width 17 height 17
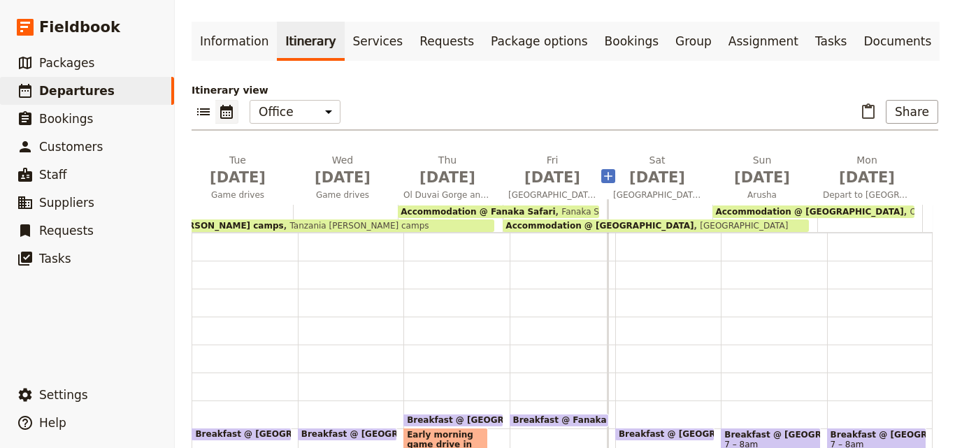
scroll to position [0, 0]
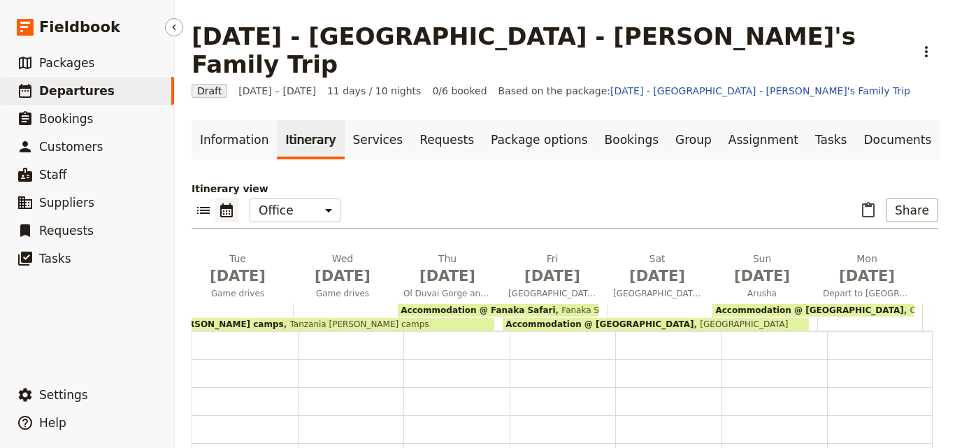
click at [92, 85] on span "Departures" at bounding box center [76, 91] width 75 height 14
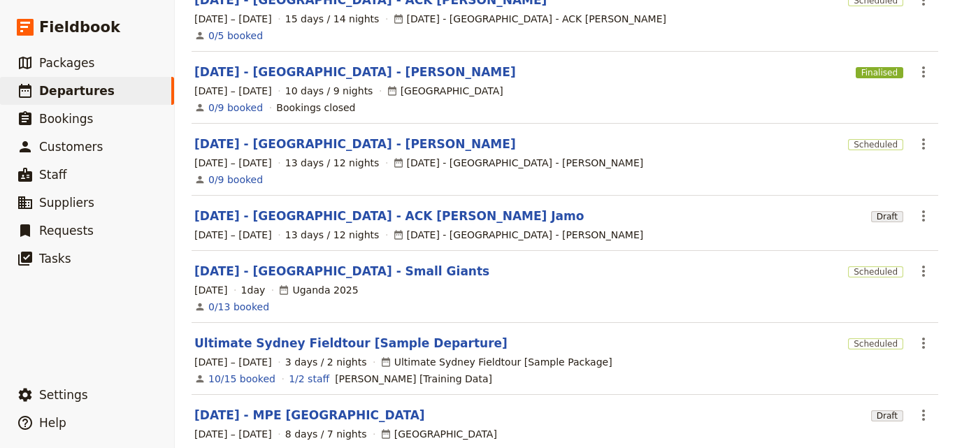
scroll to position [439, 0]
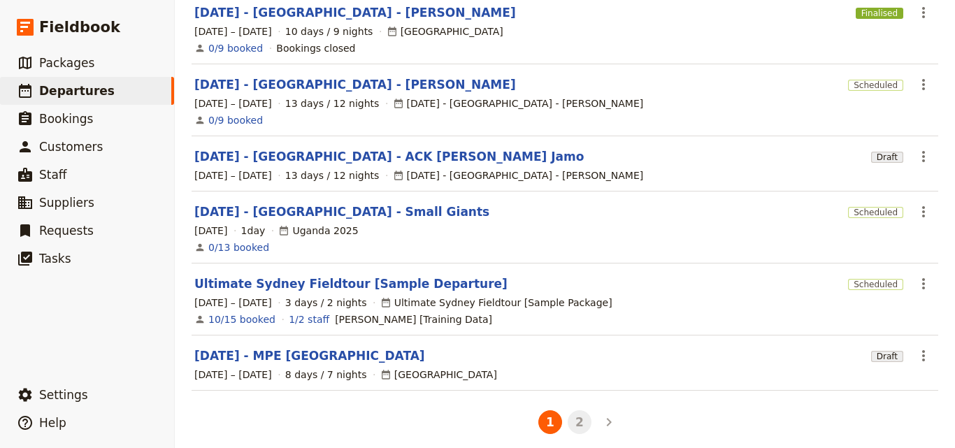
click at [571, 411] on button "2" at bounding box center [579, 422] width 24 height 24
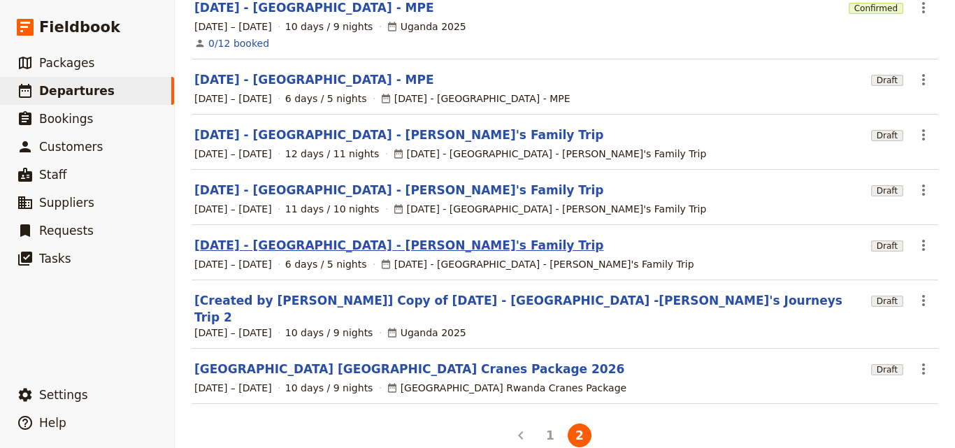
click at [398, 237] on link "[DATE] - [GEOGRAPHIC_DATA] - [PERSON_NAME]'s Family Trip" at bounding box center [398, 245] width 409 height 17
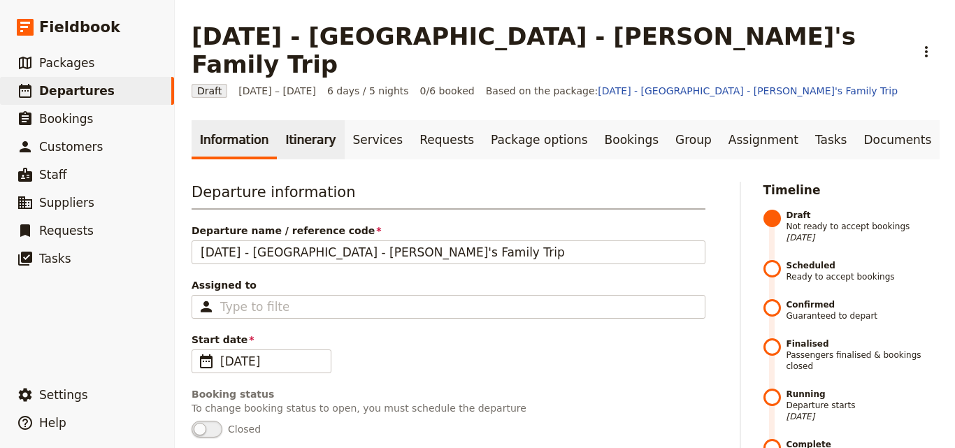
click at [301, 120] on link "Itinerary" at bounding box center [310, 139] width 67 height 39
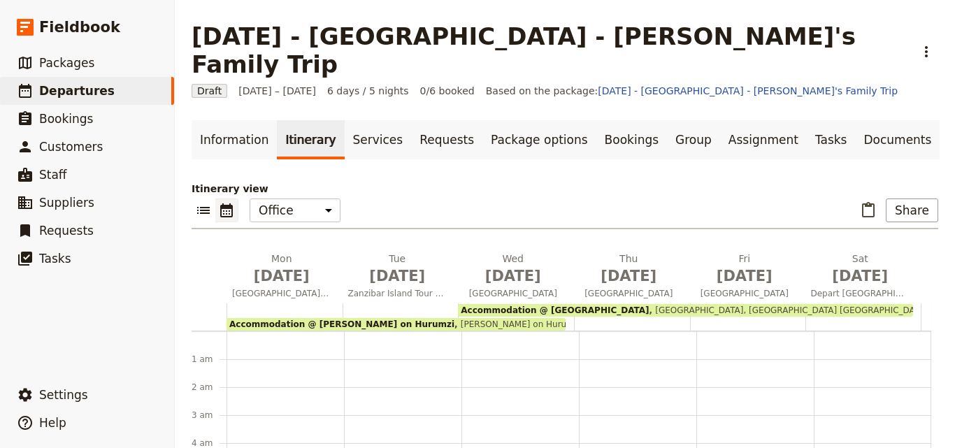
scroll to position [161, 0]
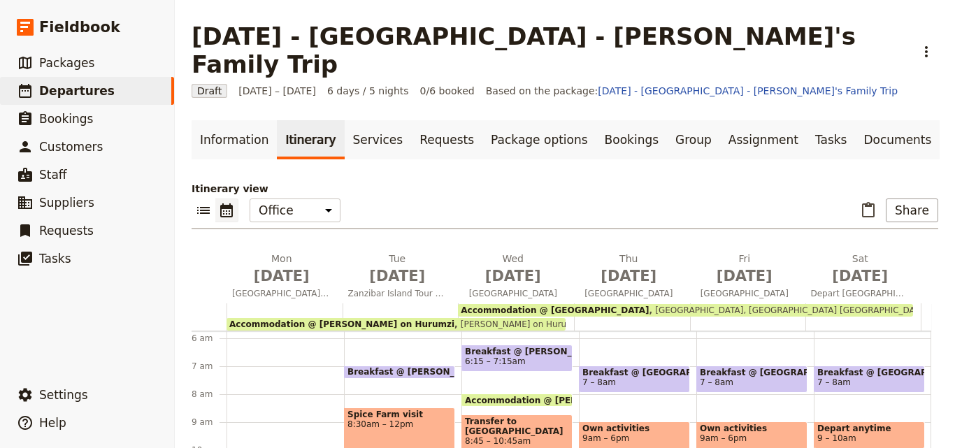
click at [298, 319] on span "Accommodation @ [PERSON_NAME] on Hurumzi" at bounding box center [341, 324] width 225 height 10
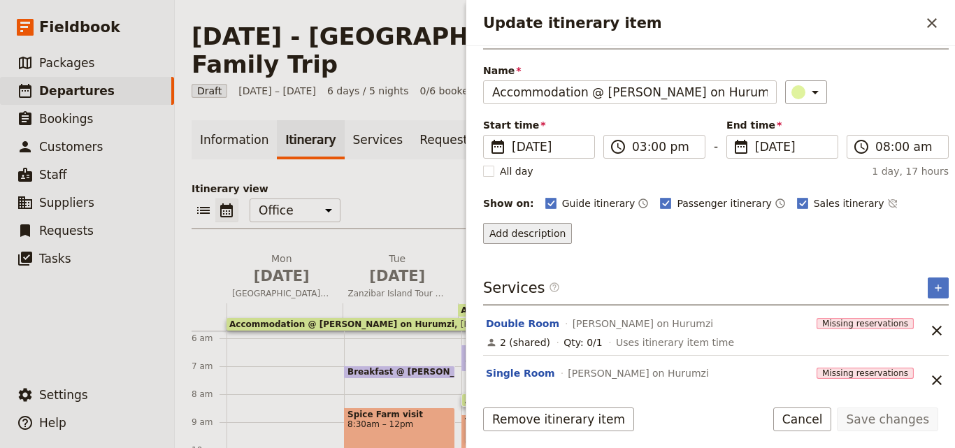
scroll to position [56, 0]
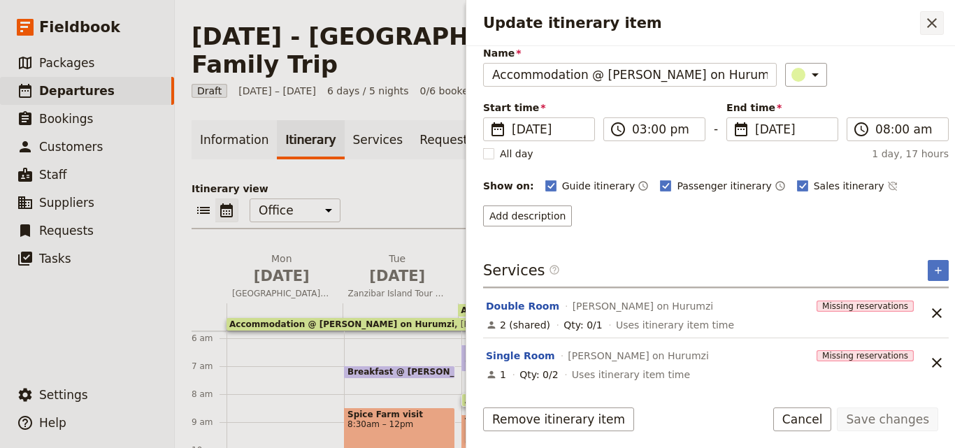
click at [929, 20] on icon "Close drawer" at bounding box center [931, 23] width 17 height 17
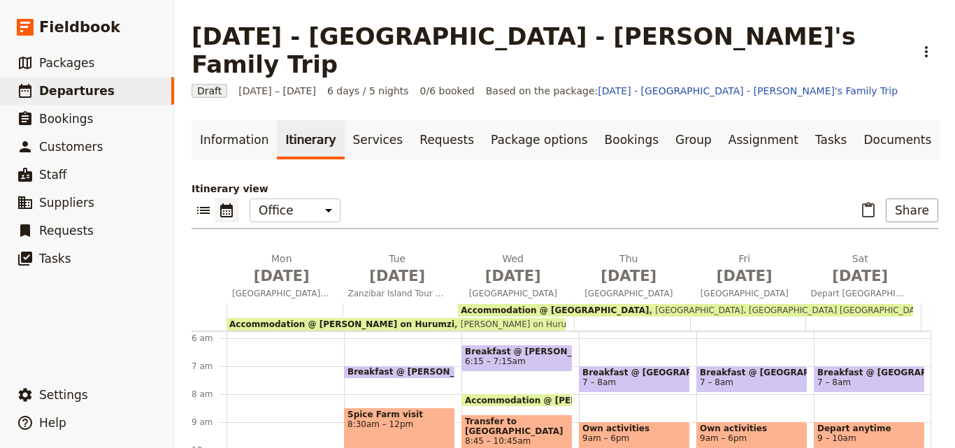
click at [762, 304] on div "Accommodation @ [GEOGRAPHIC_DATA] [GEOGRAPHIC_DATA], [GEOGRAPHIC_DATA] [GEOGRAP…" at bounding box center [685, 310] width 455 height 13
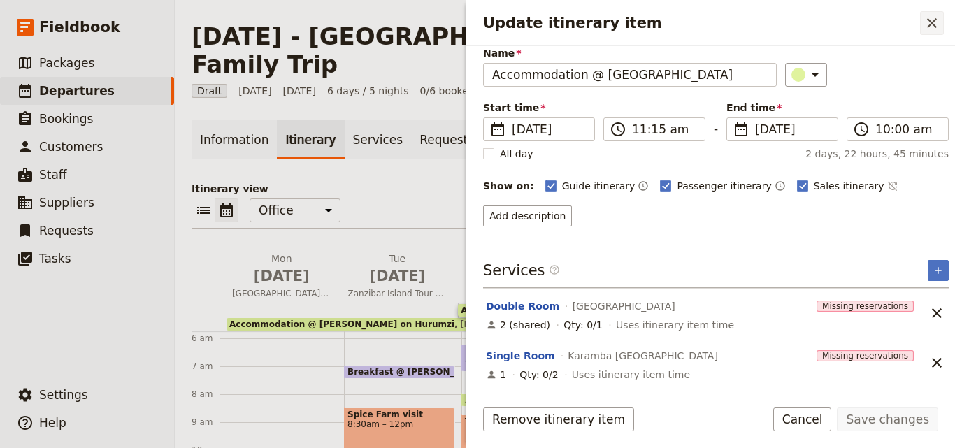
click at [926, 26] on icon "Close drawer" at bounding box center [931, 23] width 17 height 17
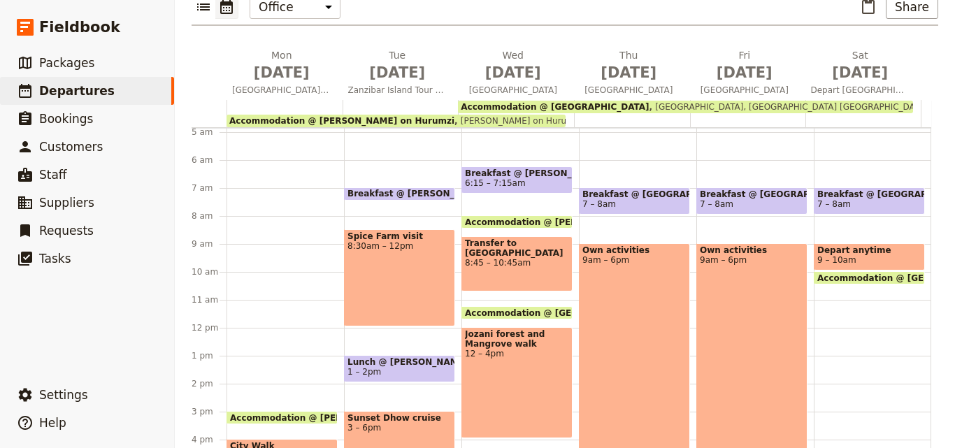
scroll to position [0, 0]
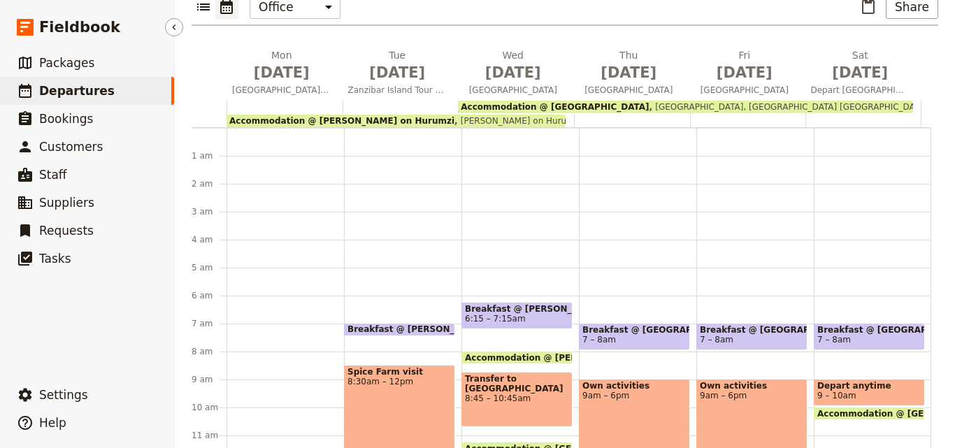
click at [151, 92] on link "​ Departures" at bounding box center [87, 91] width 174 height 28
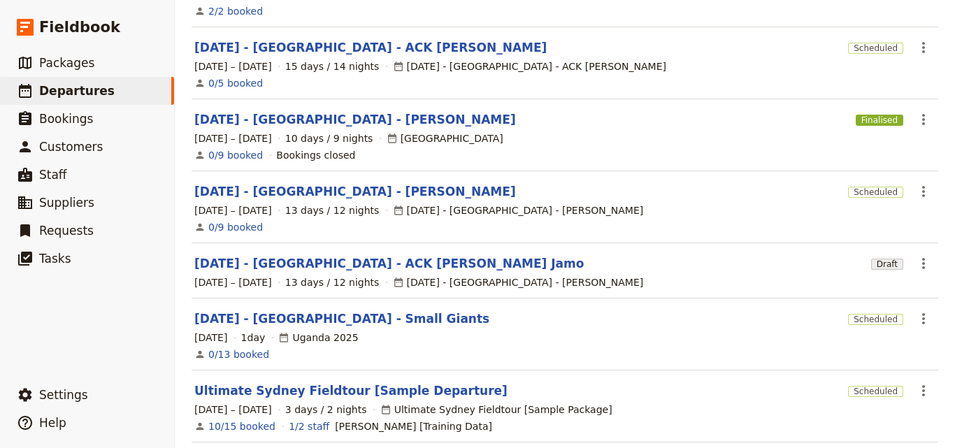
scroll to position [439, 0]
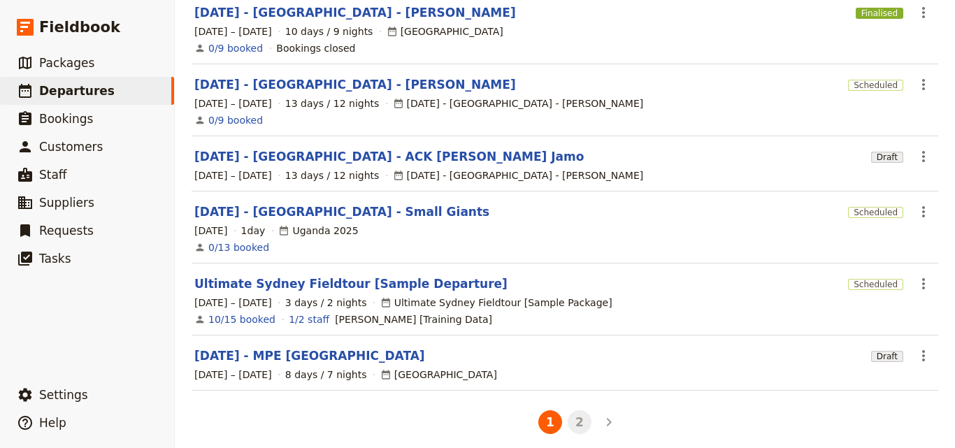
click at [577, 412] on button "2" at bounding box center [579, 422] width 24 height 24
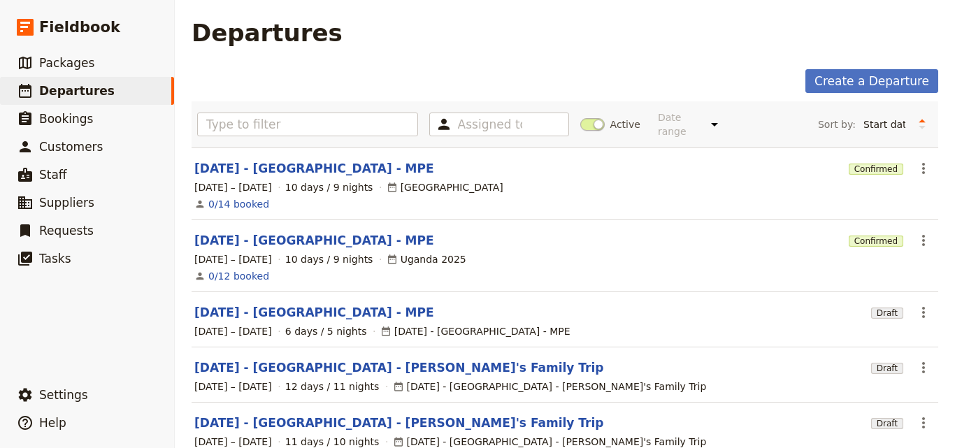
scroll to position [0, 0]
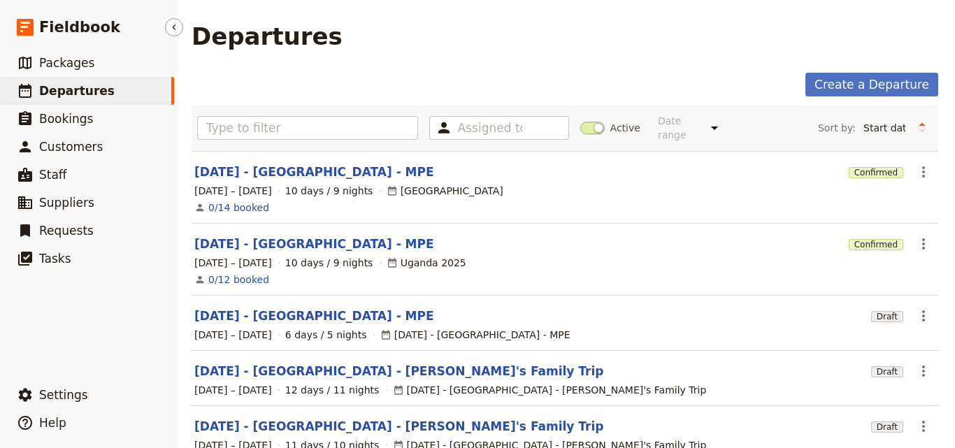
click at [162, 92] on link "​ Departures" at bounding box center [87, 91] width 174 height 28
click at [138, 85] on link "​ Departures" at bounding box center [87, 91] width 174 height 28
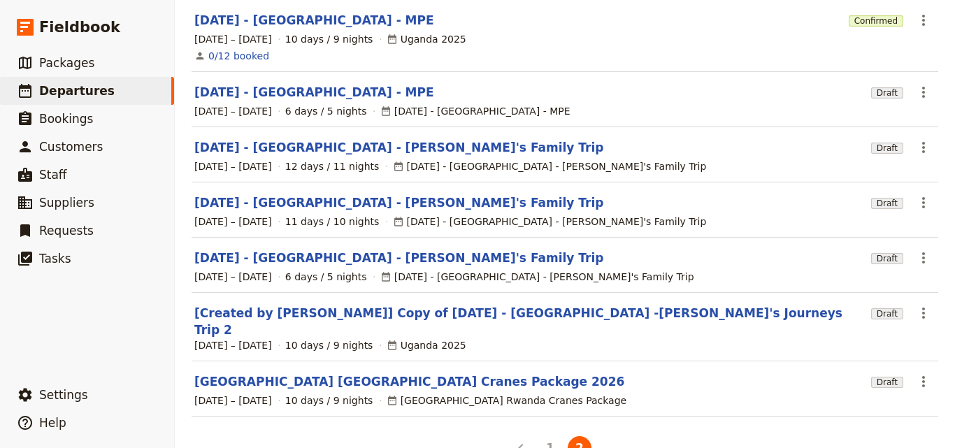
scroll to position [236, 0]
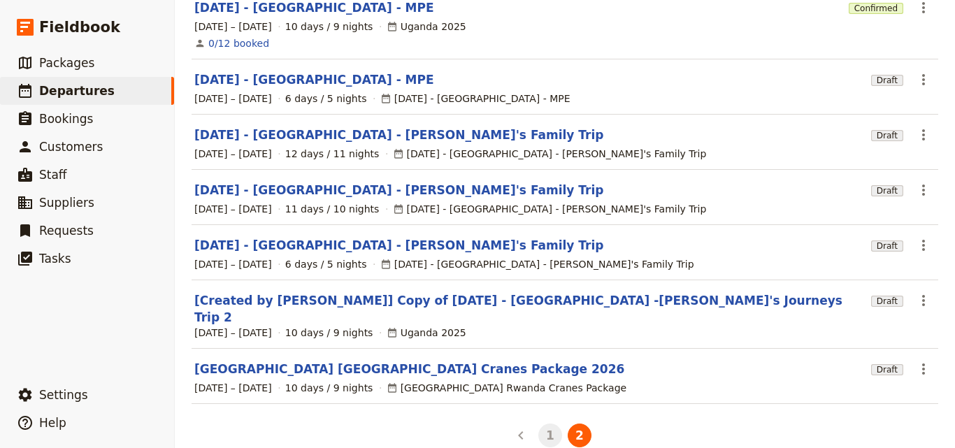
click at [538, 424] on button "1" at bounding box center [550, 436] width 24 height 24
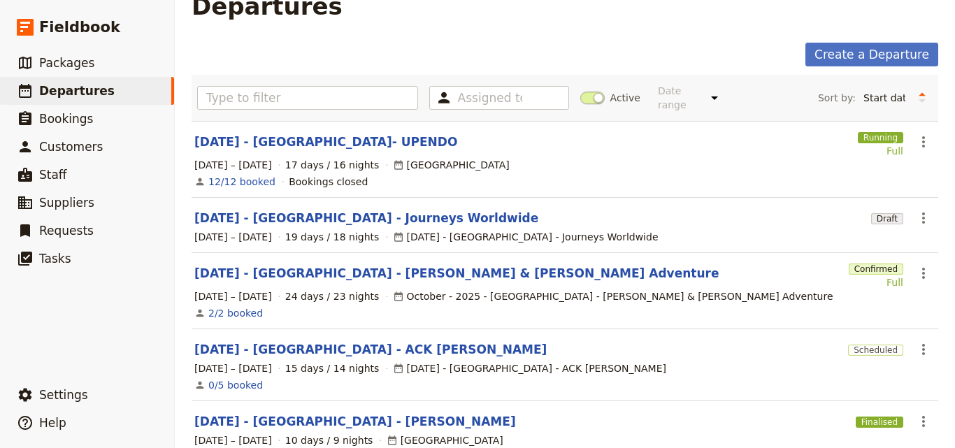
scroll to position [0, 0]
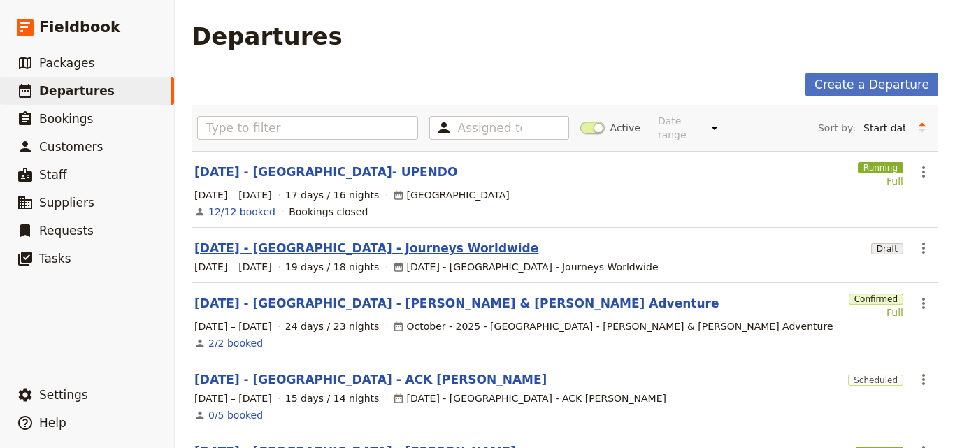
click at [342, 240] on link "[DATE] - [GEOGRAPHIC_DATA] - Journeys Worldwide" at bounding box center [366, 248] width 344 height 17
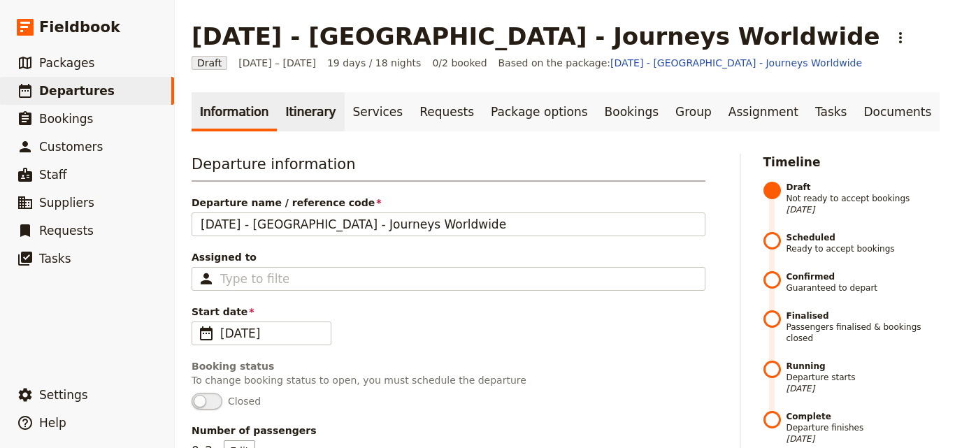
click at [317, 118] on link "Itinerary" at bounding box center [310, 111] width 67 height 39
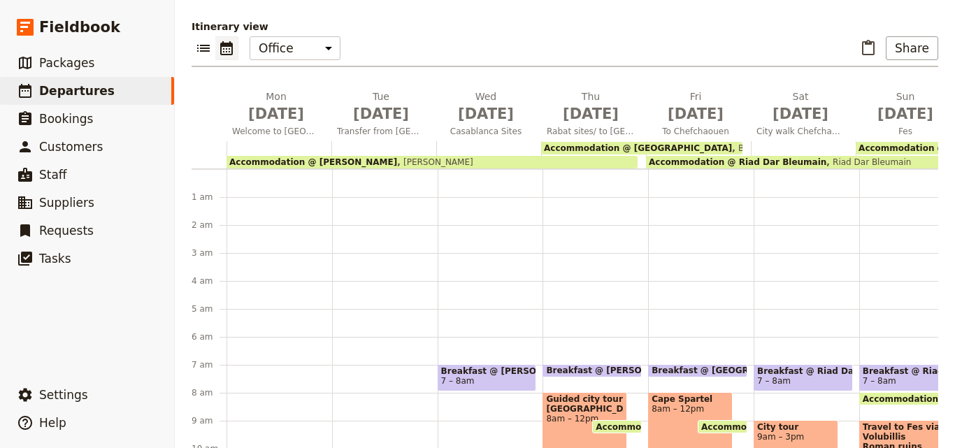
scroll to position [203, 0]
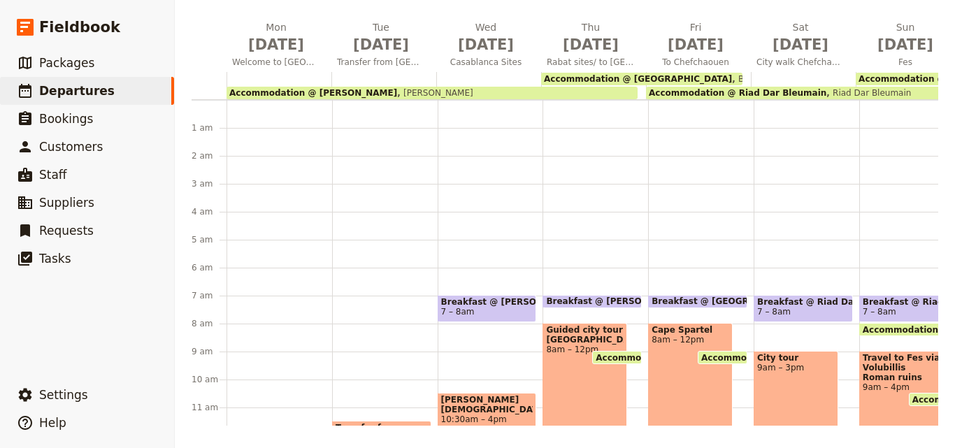
click at [505, 90] on div "Accommodation @ [PERSON_NAME] [PERSON_NAME]" at bounding box center [431, 93] width 411 height 13
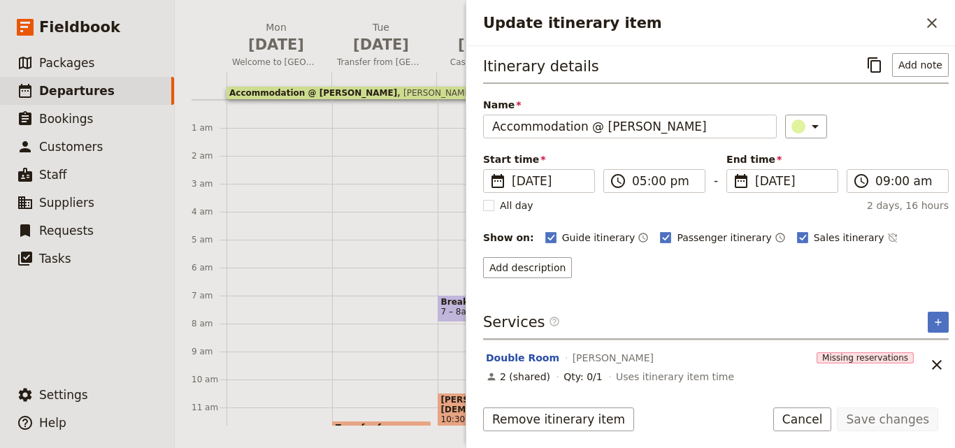
scroll to position [6, 0]
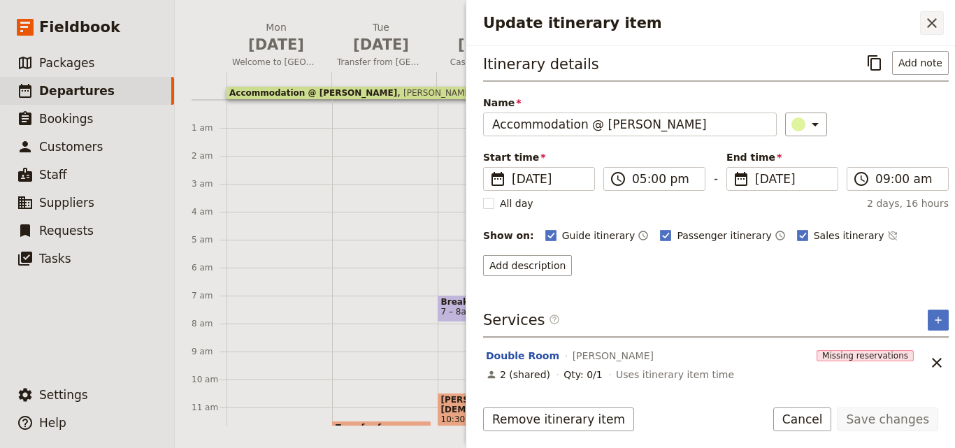
click at [929, 20] on icon "Close drawer" at bounding box center [932, 23] width 10 height 10
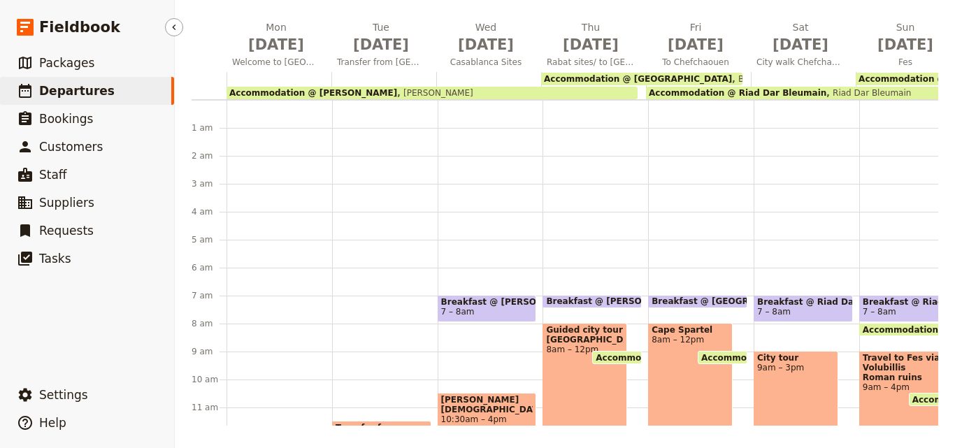
click at [62, 90] on span "Departures" at bounding box center [76, 91] width 75 height 14
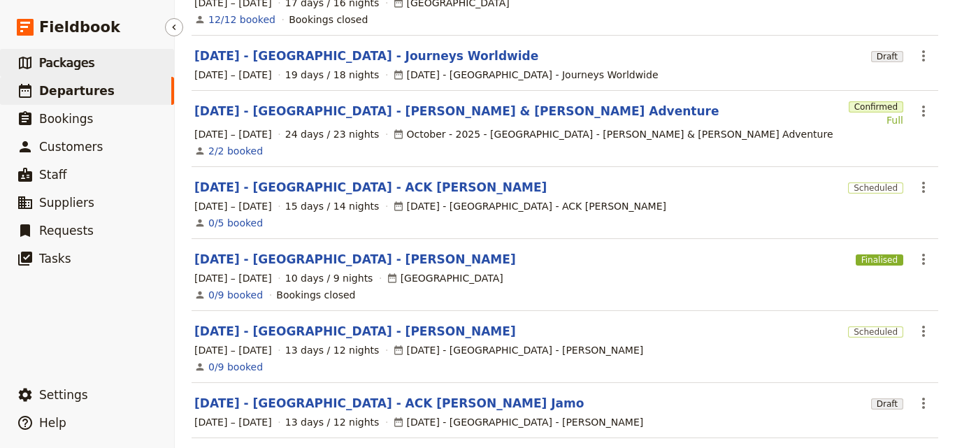
click at [106, 57] on link "​ Packages" at bounding box center [87, 63] width 174 height 28
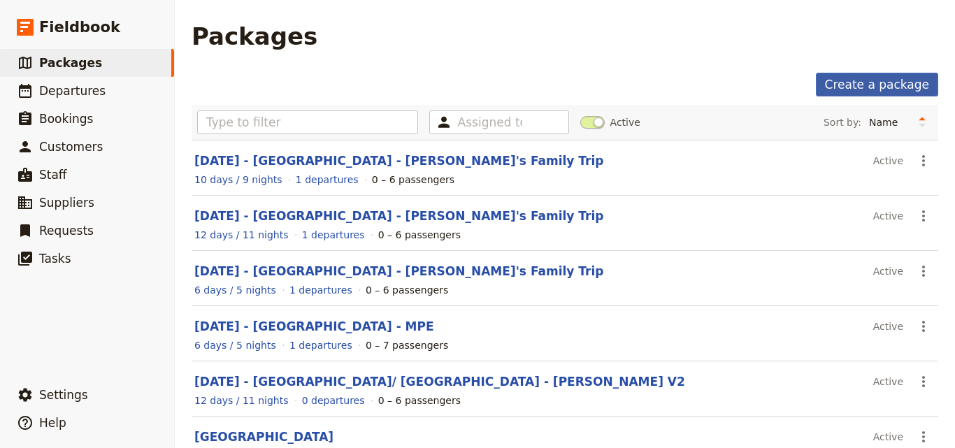
click at [849, 82] on link "Create a package" at bounding box center [877, 85] width 122 height 24
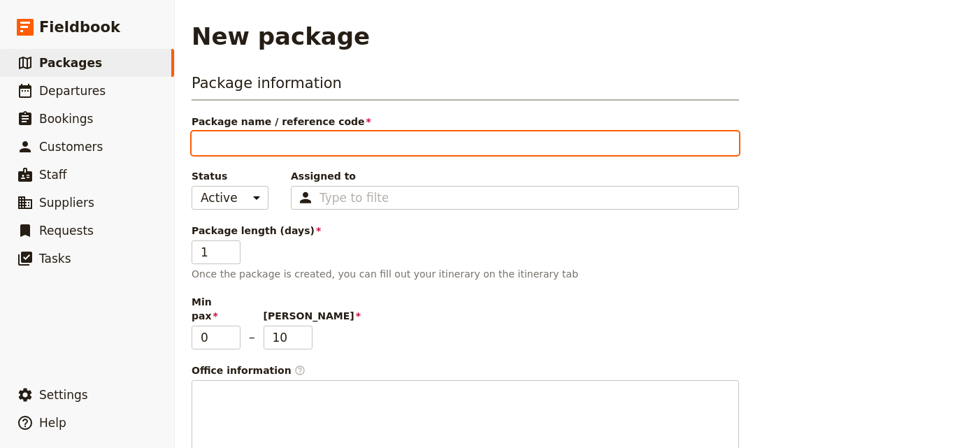
type input "M"
type input "Ma"
type input "May"
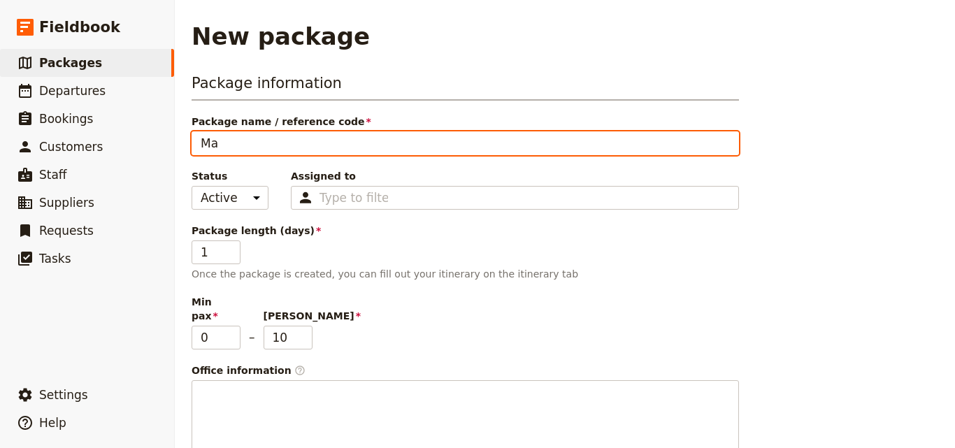
type input "May"
type input "[DATE]"
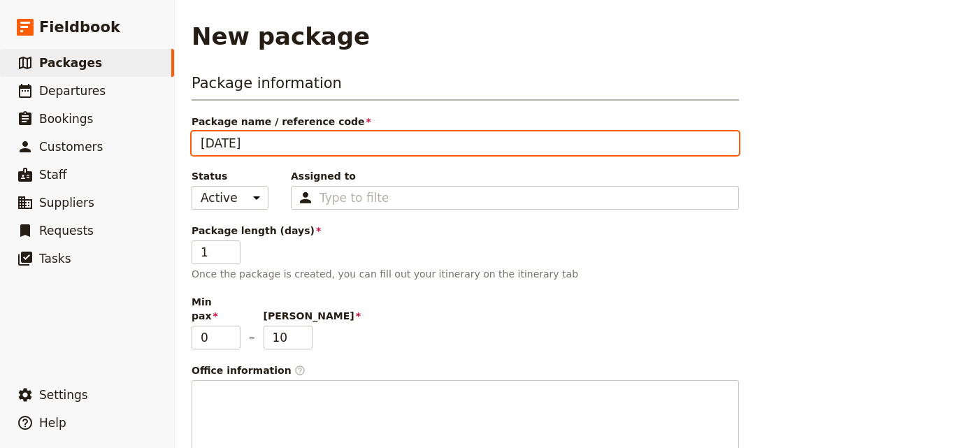
type input "[DATE]"
type input "May 202"
type input "[DATE]"
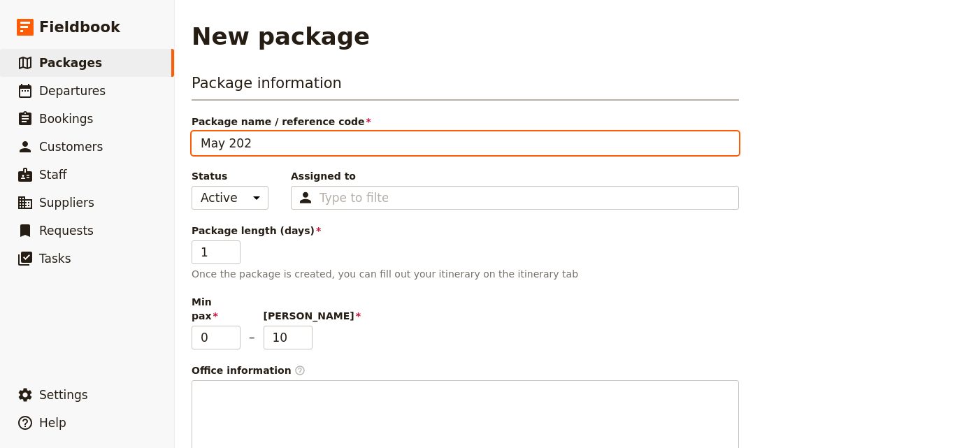
type input "[DATE]"
type input "[DATE] -"
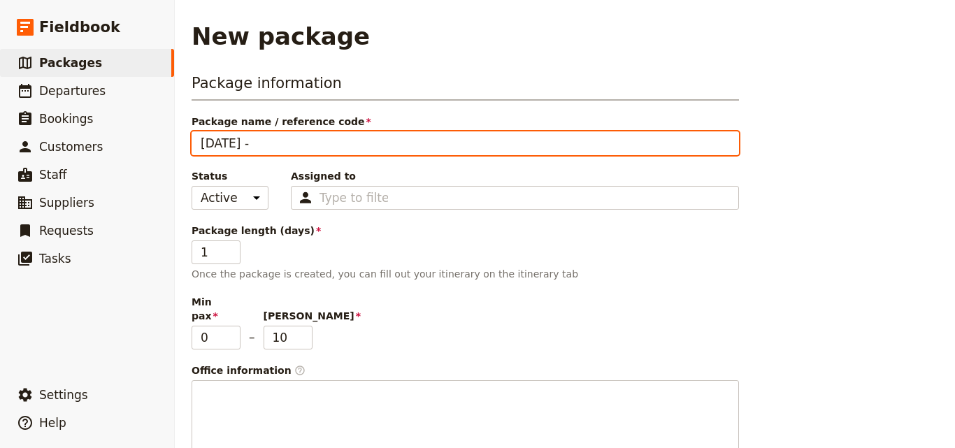
type input "[DATE] -"
type input "[DATE] - K"
type input "[DATE] - Ke"
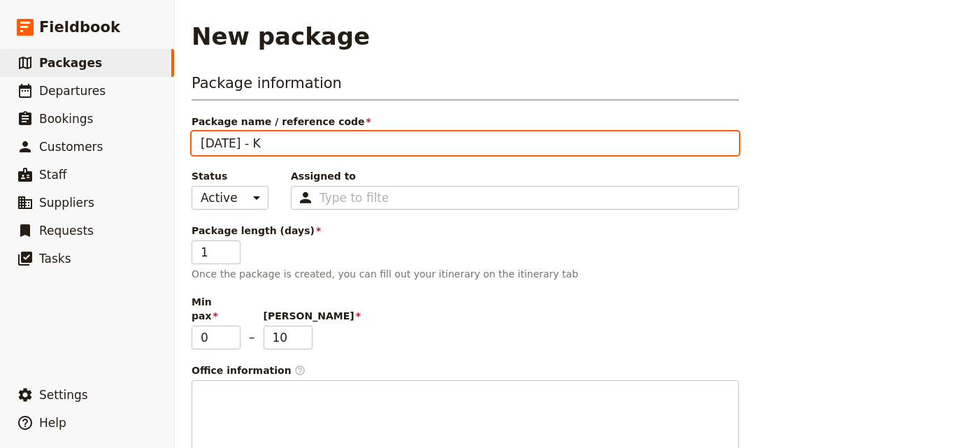
type input "[DATE] - Ke"
type input "[DATE] - [PERSON_NAME]"
type input "[DATE] - Keny"
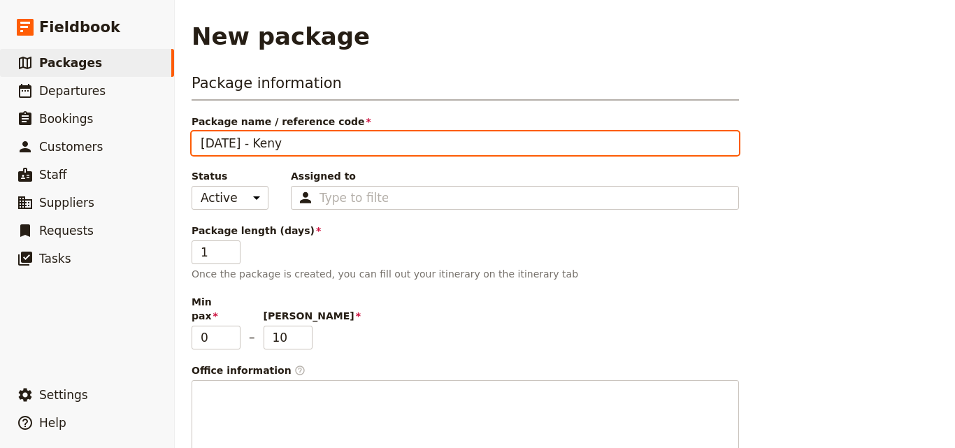
type input "[DATE] - [GEOGRAPHIC_DATA]"
type input "[DATE] - [GEOGRAPHIC_DATA] 0"
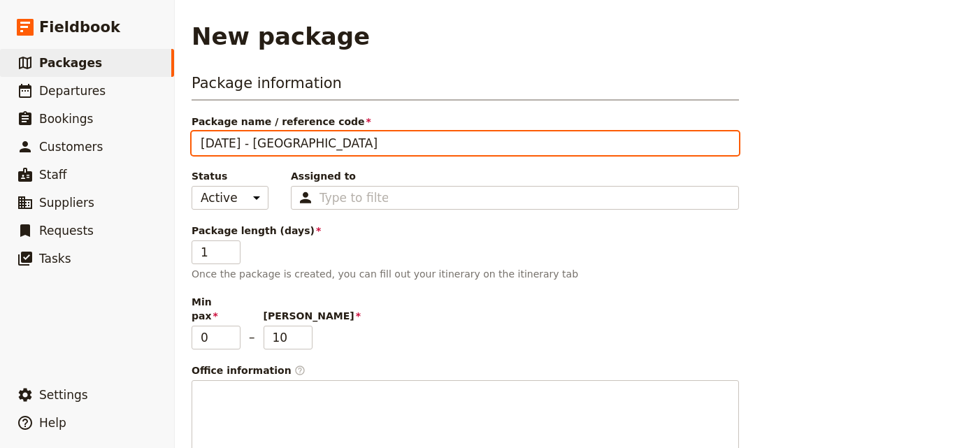
type input "[DATE] - [GEOGRAPHIC_DATA] 0"
type input "[DATE] - [GEOGRAPHIC_DATA]"
type input "[DATE] - [GEOGRAPHIC_DATA] -"
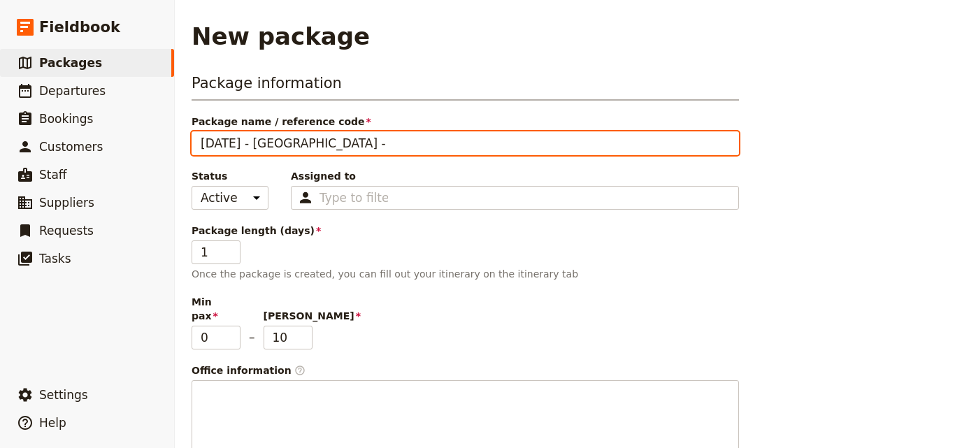
type input "[DATE] - [GEOGRAPHIC_DATA] -"
paste input "Montessori"
type input "[DATE] - [GEOGRAPHIC_DATA] - Montessori"
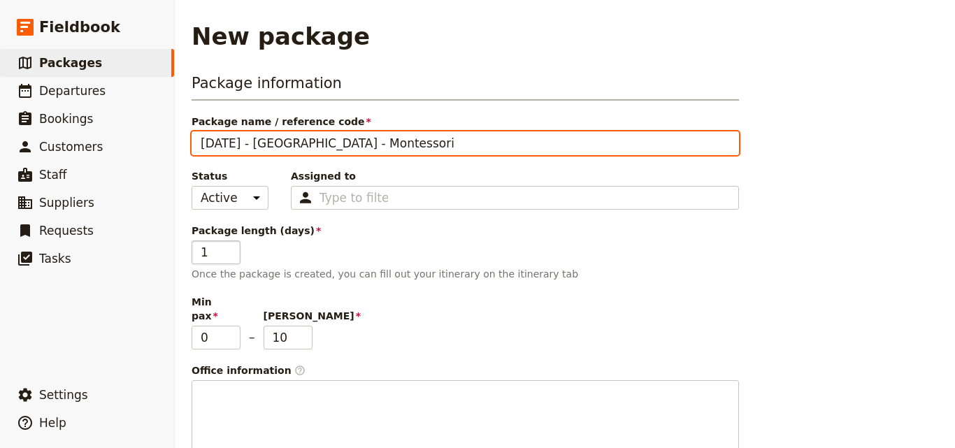
type input "[DATE] - [GEOGRAPHIC_DATA] - Montessori"
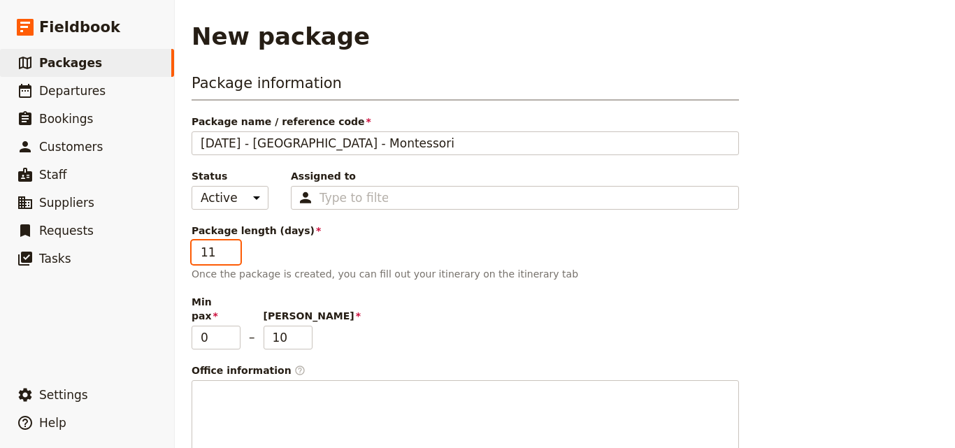
click at [233, 247] on input "11" at bounding box center [215, 252] width 49 height 24
type input "12"
click at [233, 247] on input "12" at bounding box center [215, 252] width 49 height 24
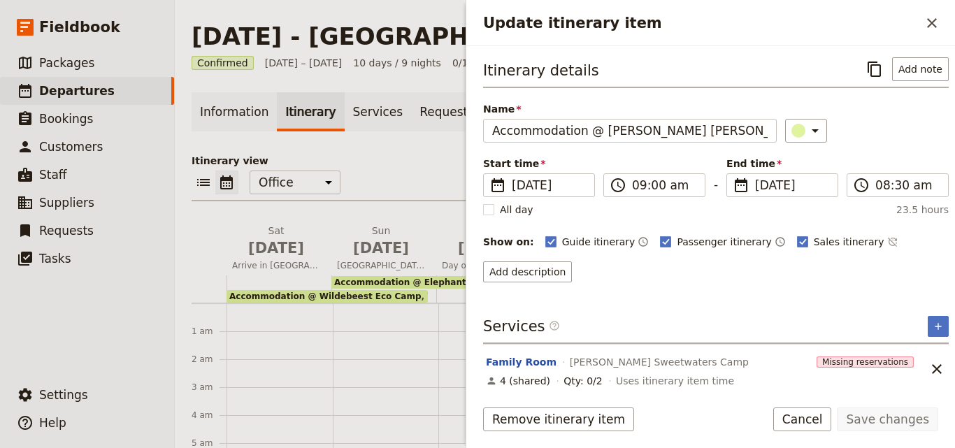
scroll to position [6, 0]
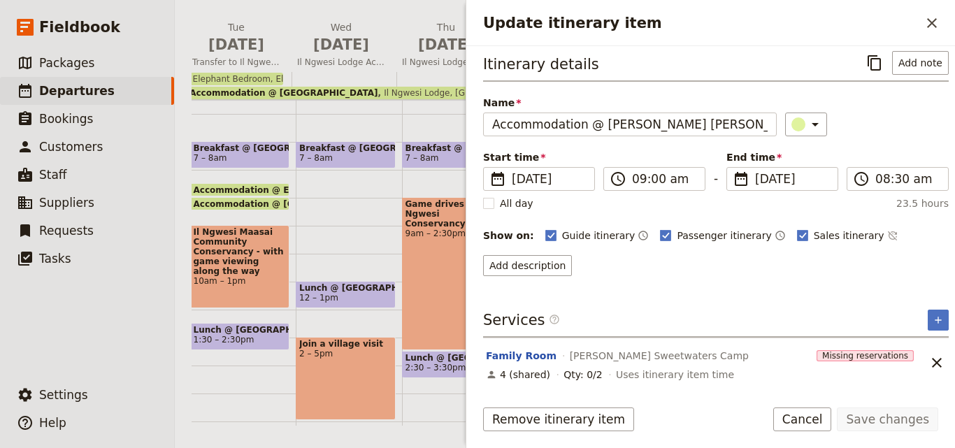
click at [377, 3] on div "Itinerary view ​ ​ Office Guide Passenger Sales ​ Share Sat Dec 20 Arrive in Na…" at bounding box center [564, 187] width 746 height 475
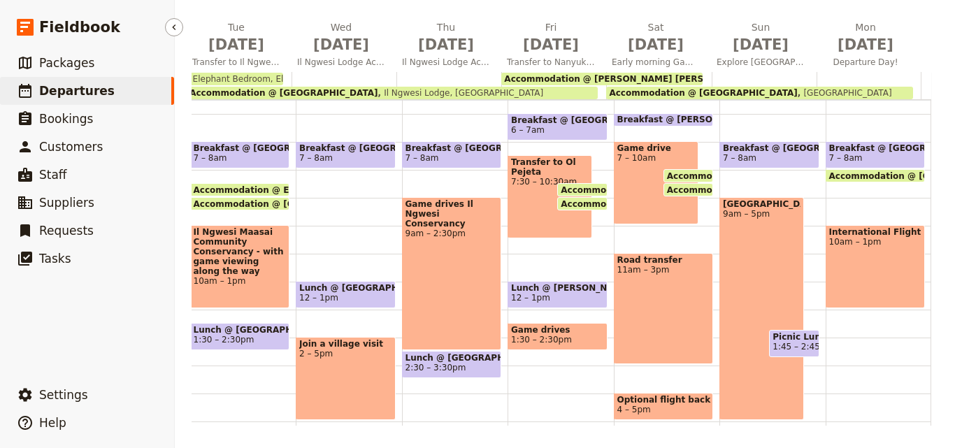
click at [77, 85] on span "Departures" at bounding box center [76, 91] width 75 height 14
